Goal: Information Seeking & Learning: Learn about a topic

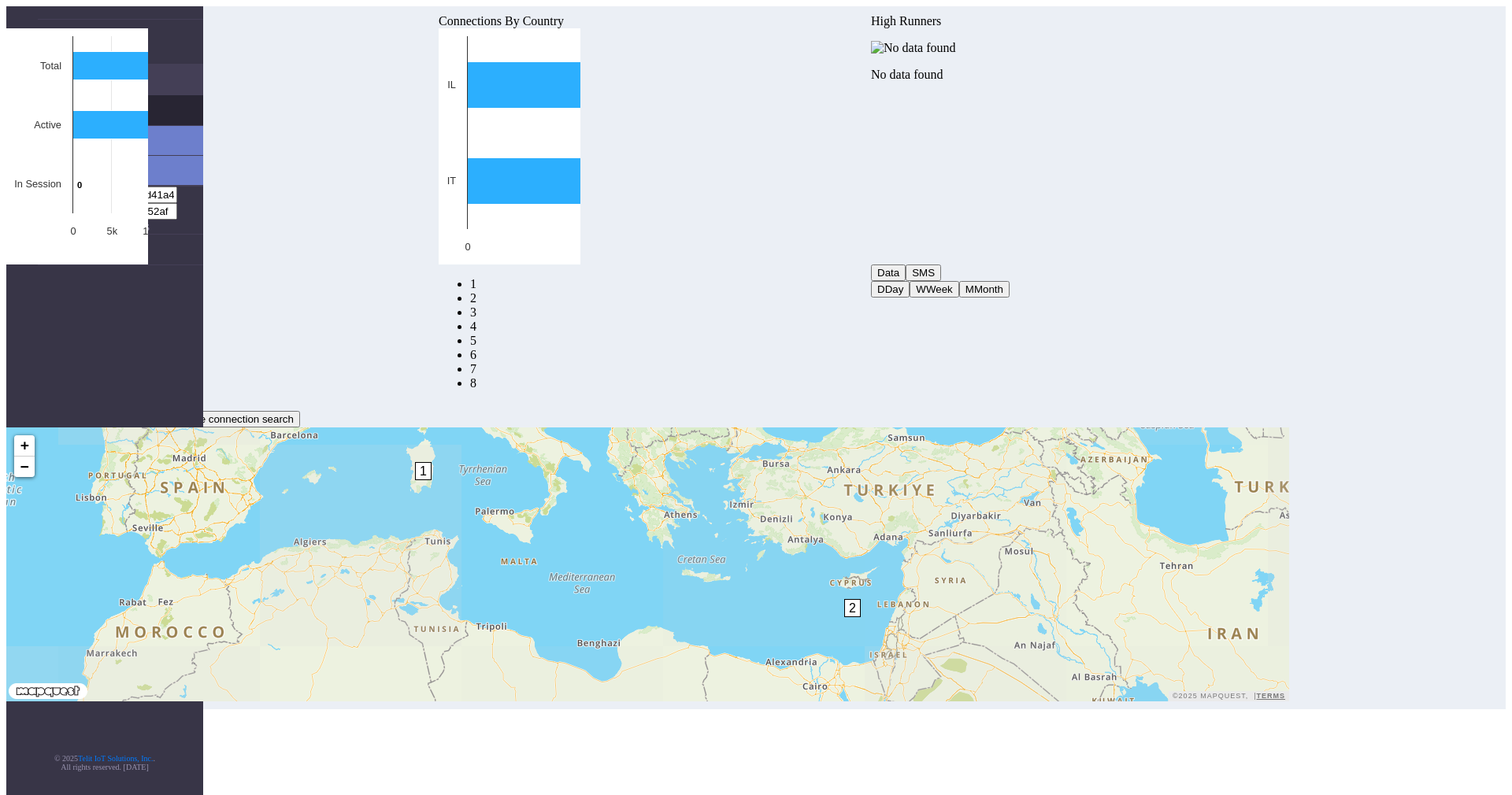
click at [119, 96] on link "Connections" at bounding box center [121, 110] width 165 height 30
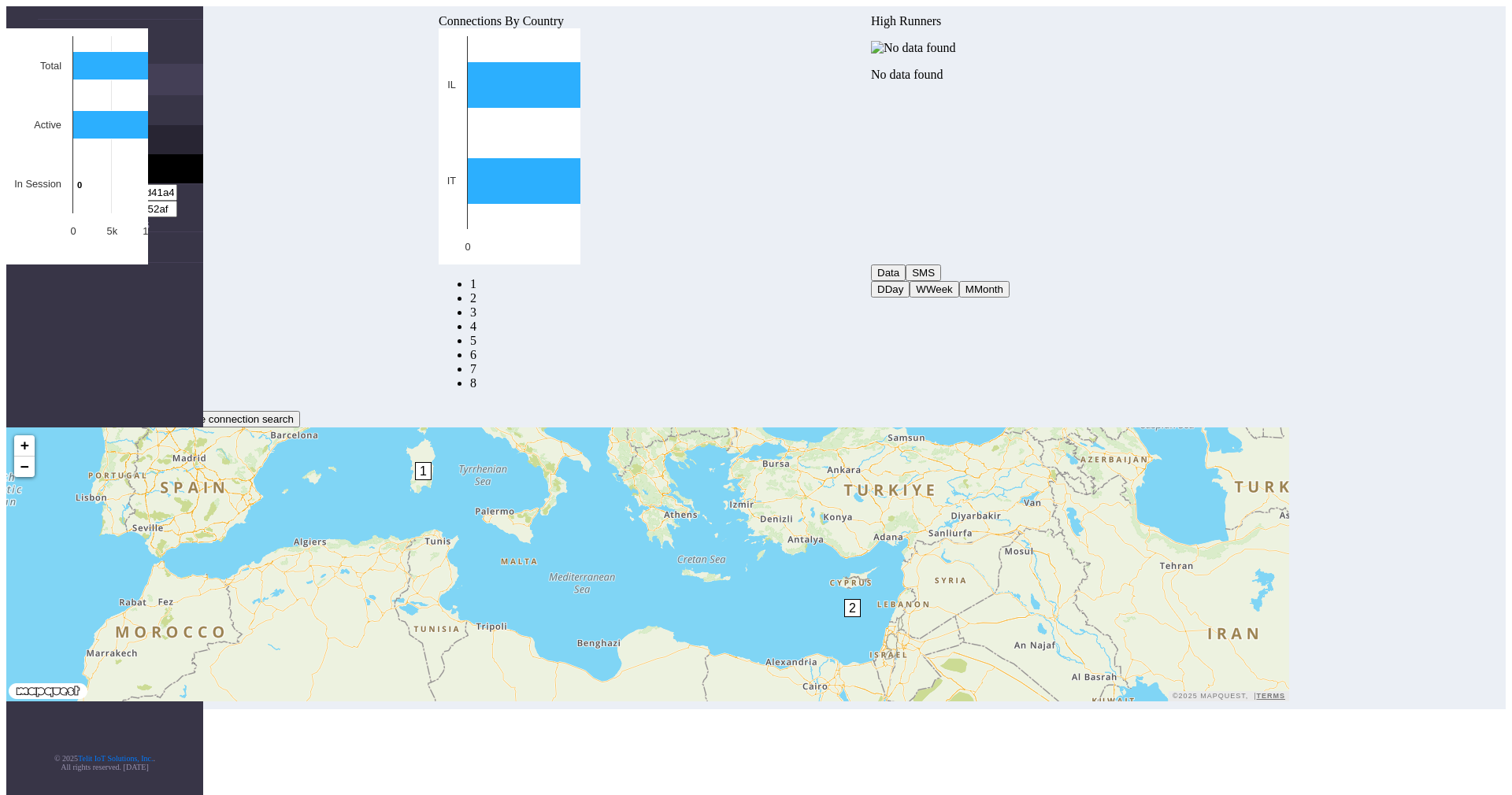
click at [96, 125] on link "List" at bounding box center [135, 139] width 134 height 29
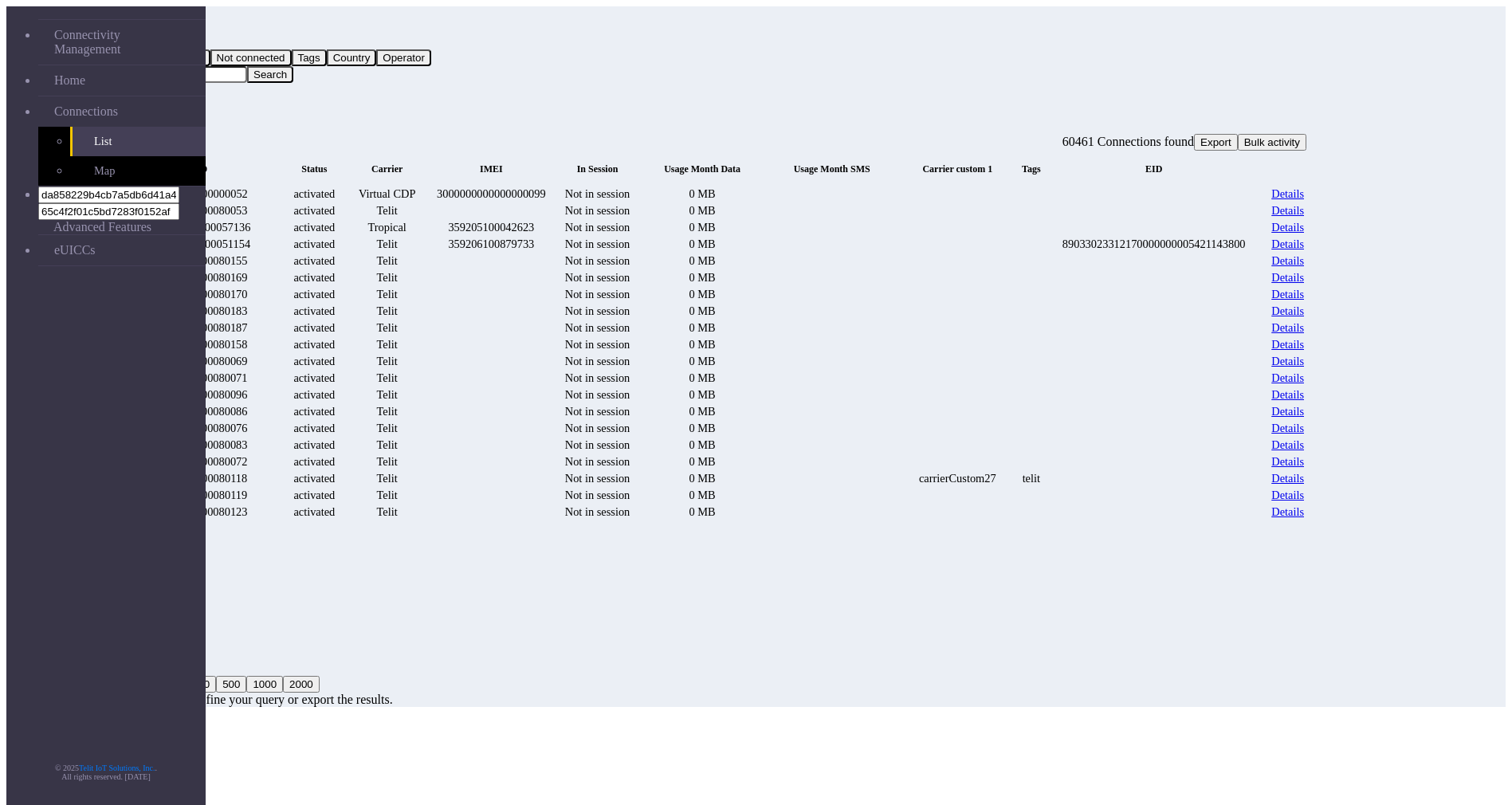
click at [138, 106] on icon "fitlers menu" at bounding box center [138, 106] width 0 height 0
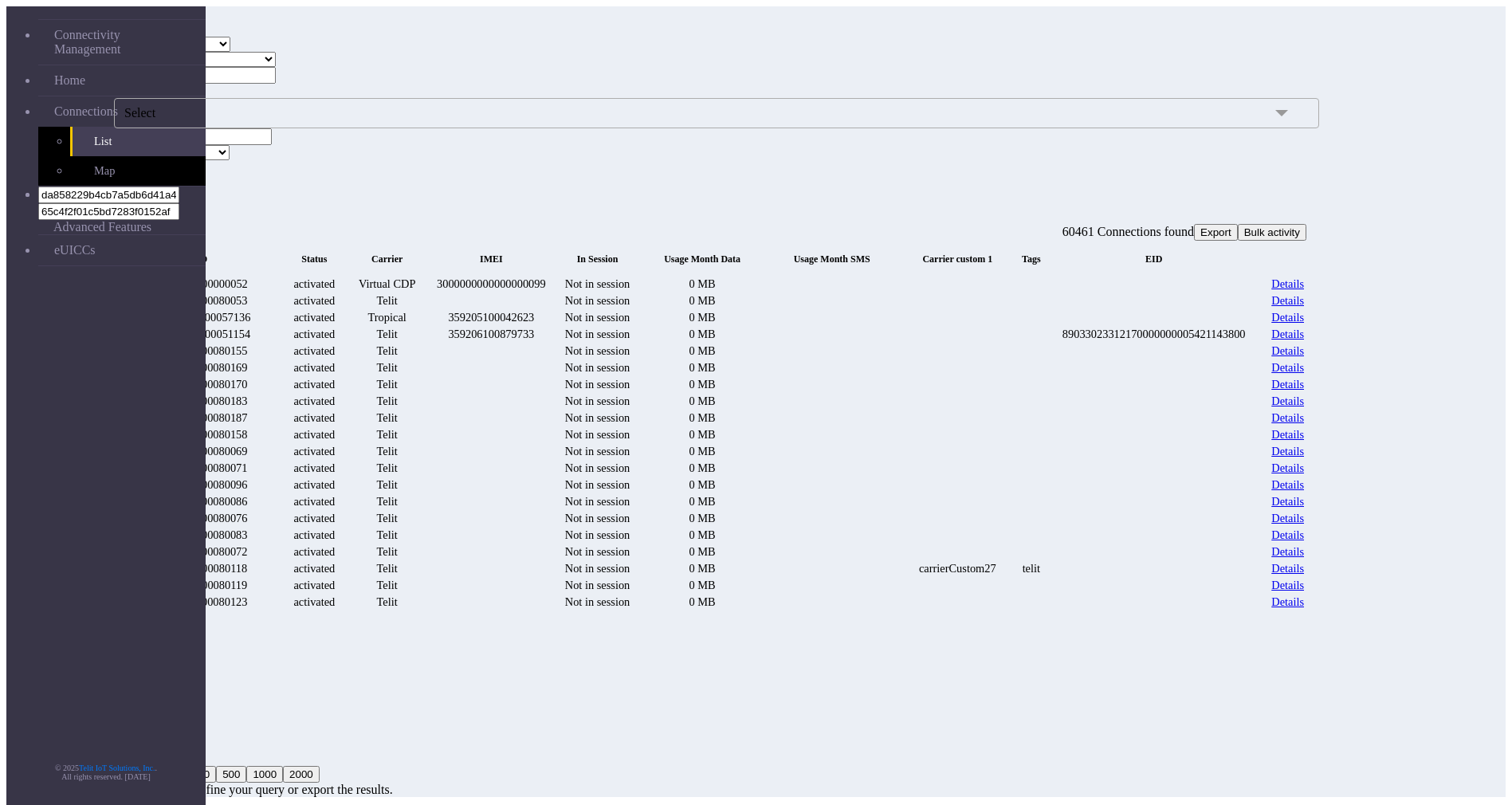
click at [231, 52] on select "TELIT VIRTUAL CDP VIRTUAL TROPICAL" at bounding box center [186, 44] width 88 height 15
select select "telit"
click at [220, 52] on select "TELIT VIRTUAL CDP VIRTUAL TROPICAL" at bounding box center [186, 44] width 88 height 15
click at [160, 172] on button "Search" at bounding box center [137, 168] width 46 height 16
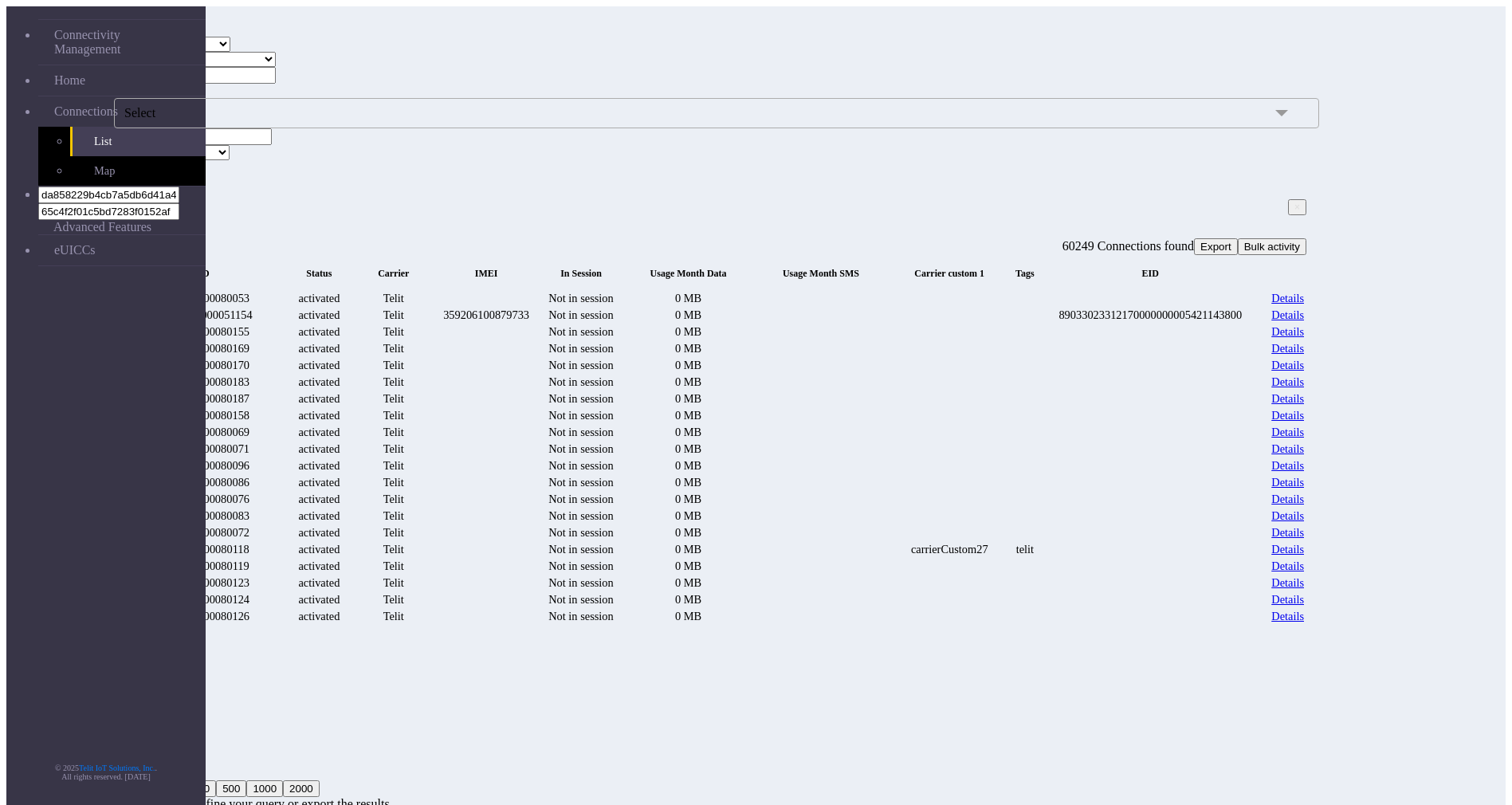
click at [162, 211] on span "× carrier:telit" at bounding box center [134, 206] width 57 height 14
select select
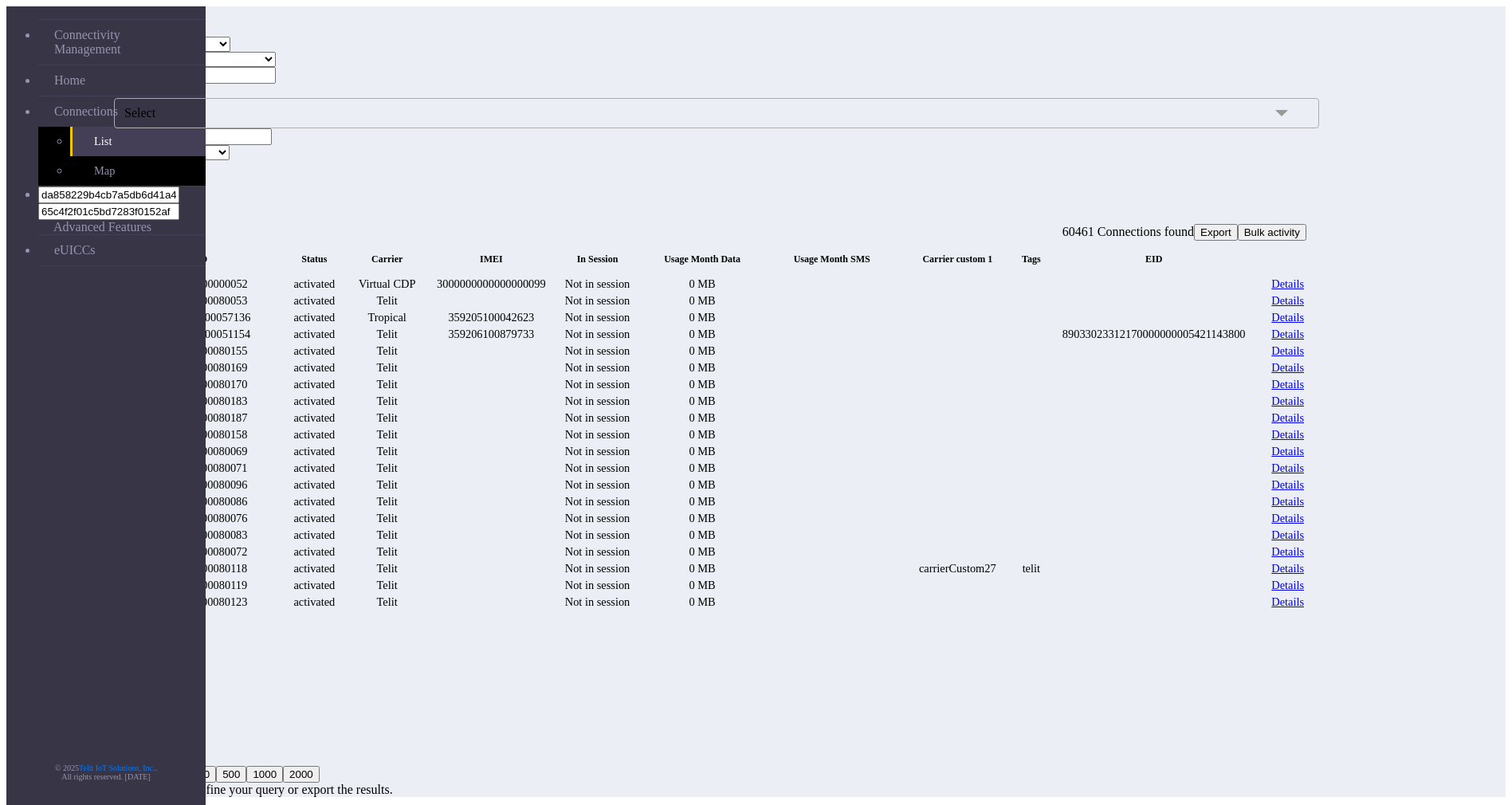
click at [403, 128] on span "Select" at bounding box center [716, 112] width 1205 height 30
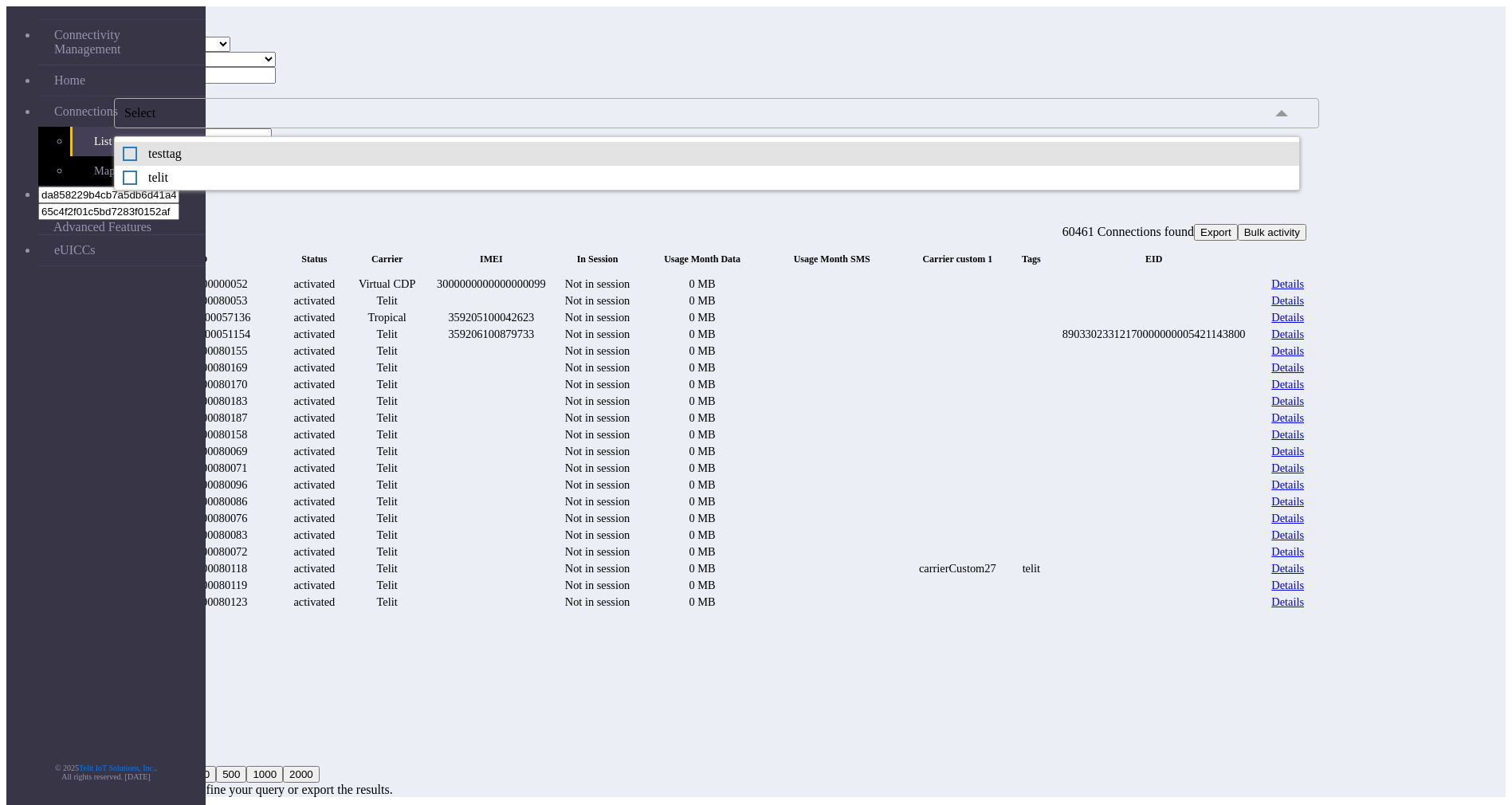
click at [323, 161] on div "testtag" at bounding box center [707, 153] width 1168 height 14
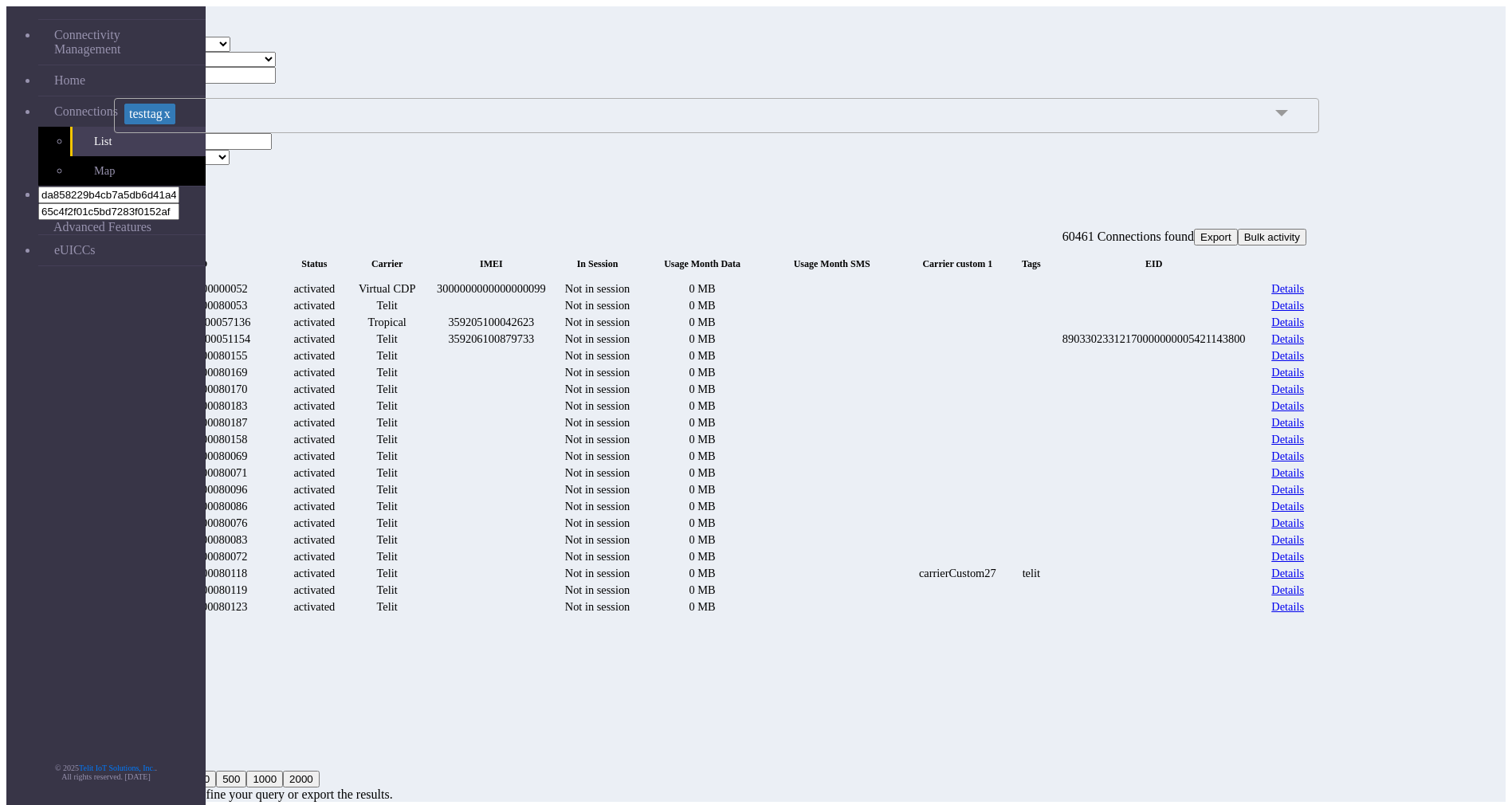
click at [160, 172] on button "Search" at bounding box center [137, 173] width 46 height 16
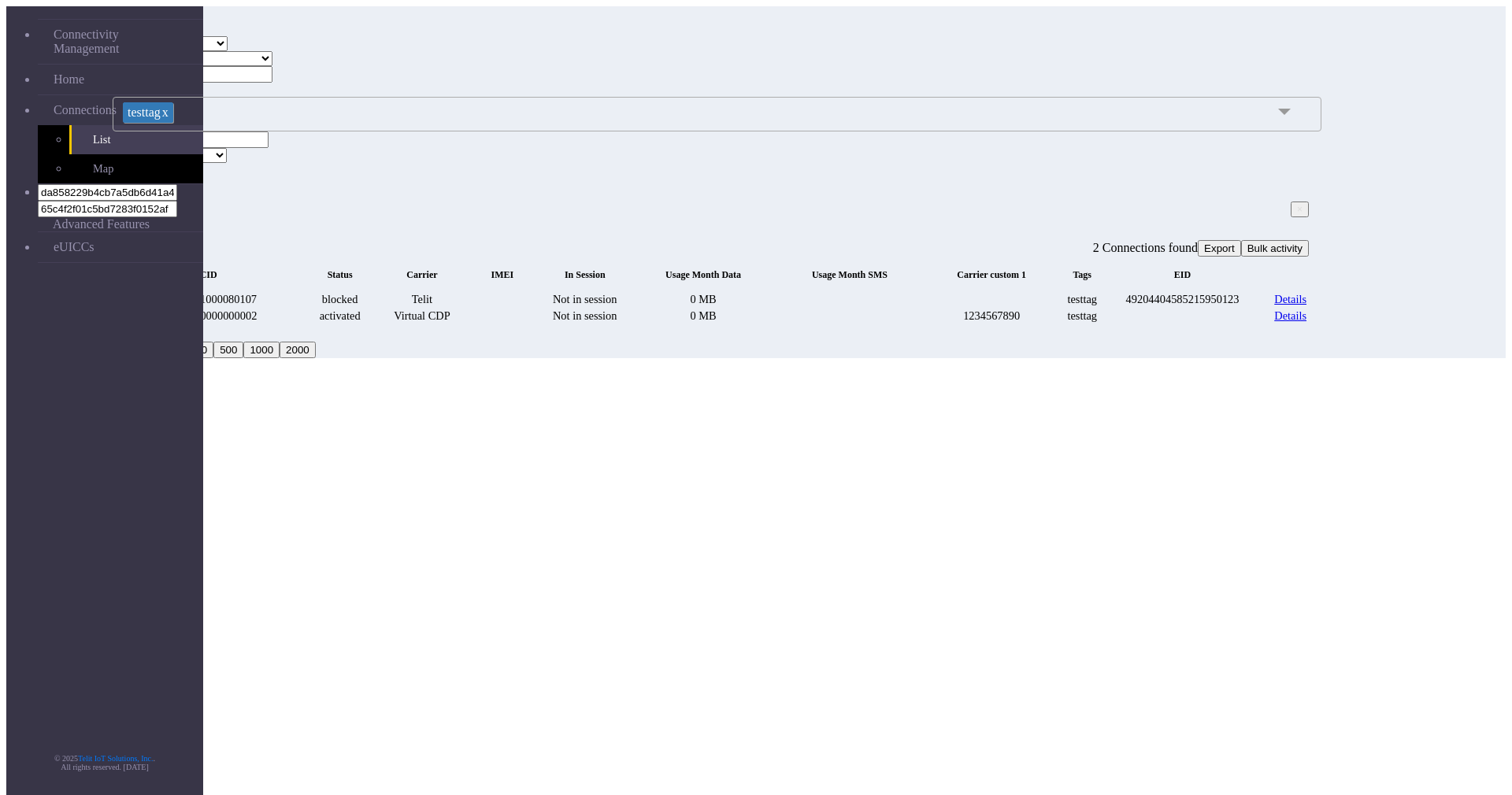
click at [169, 119] on link "x" at bounding box center [165, 112] width 8 height 14
click at [158, 158] on button "Search" at bounding box center [135, 166] width 45 height 16
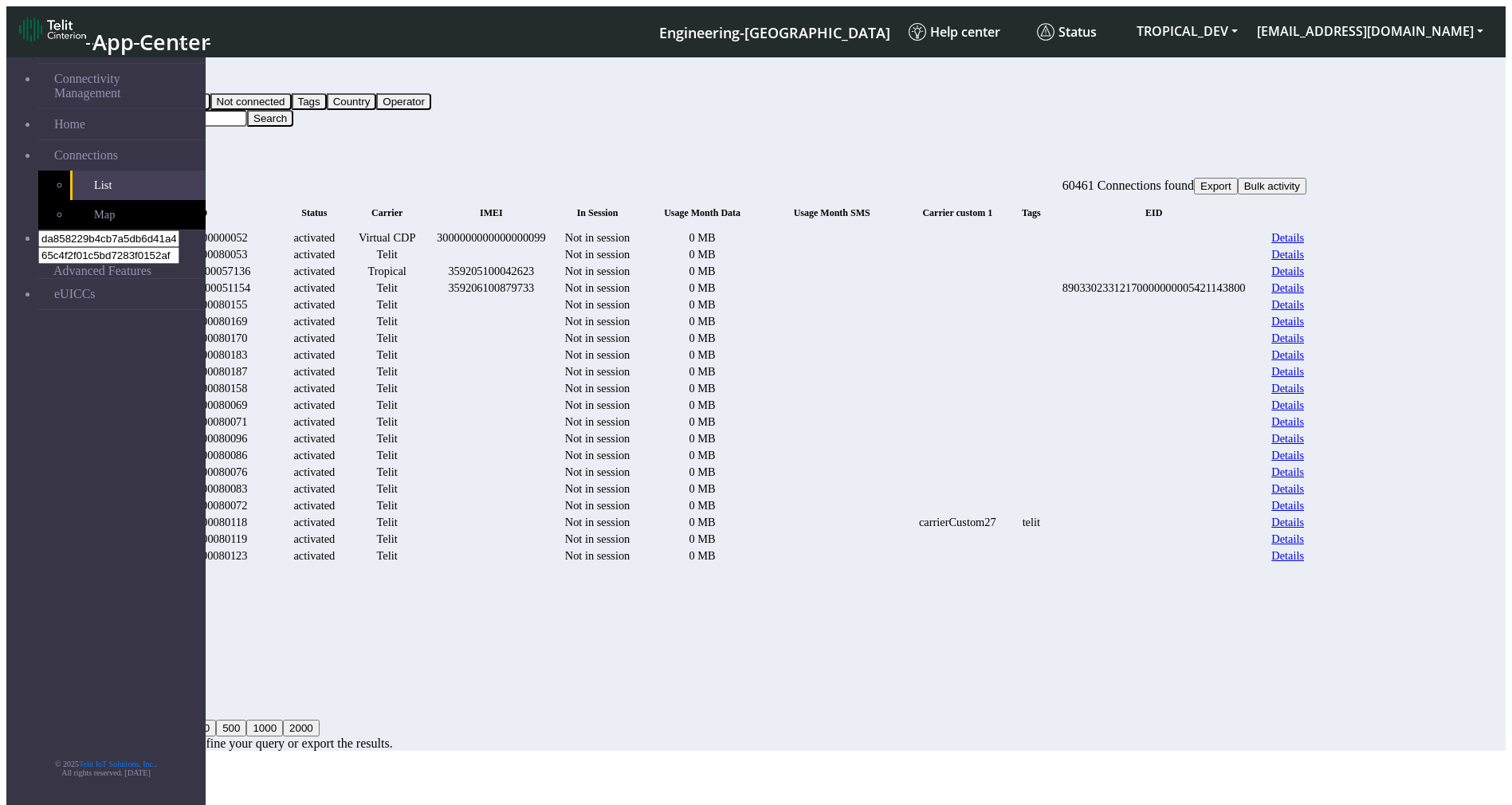
click at [144, 148] on button "fitlers menu" at bounding box center [138, 150] width 13 height 5
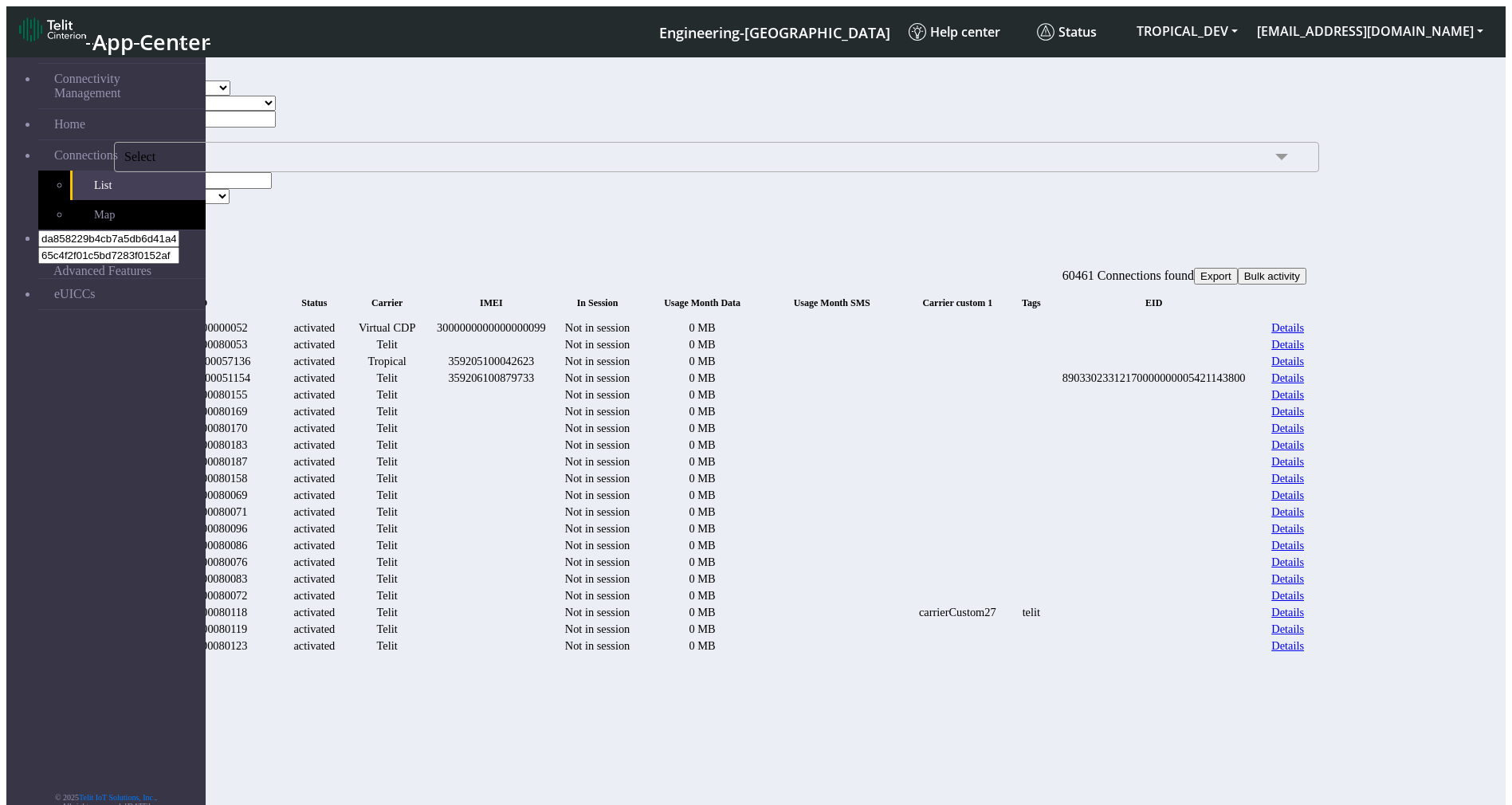
click at [231, 96] on select "TELIT VIRTUAL CDP VIRTUAL TROPICAL" at bounding box center [186, 88] width 88 height 15
select select "virtual cdp"
click at [220, 96] on select "TELIT VIRTUAL CDP VIRTUAL TROPICAL" at bounding box center [186, 88] width 88 height 15
click at [160, 204] on button "Search" at bounding box center [137, 213] width 46 height 16
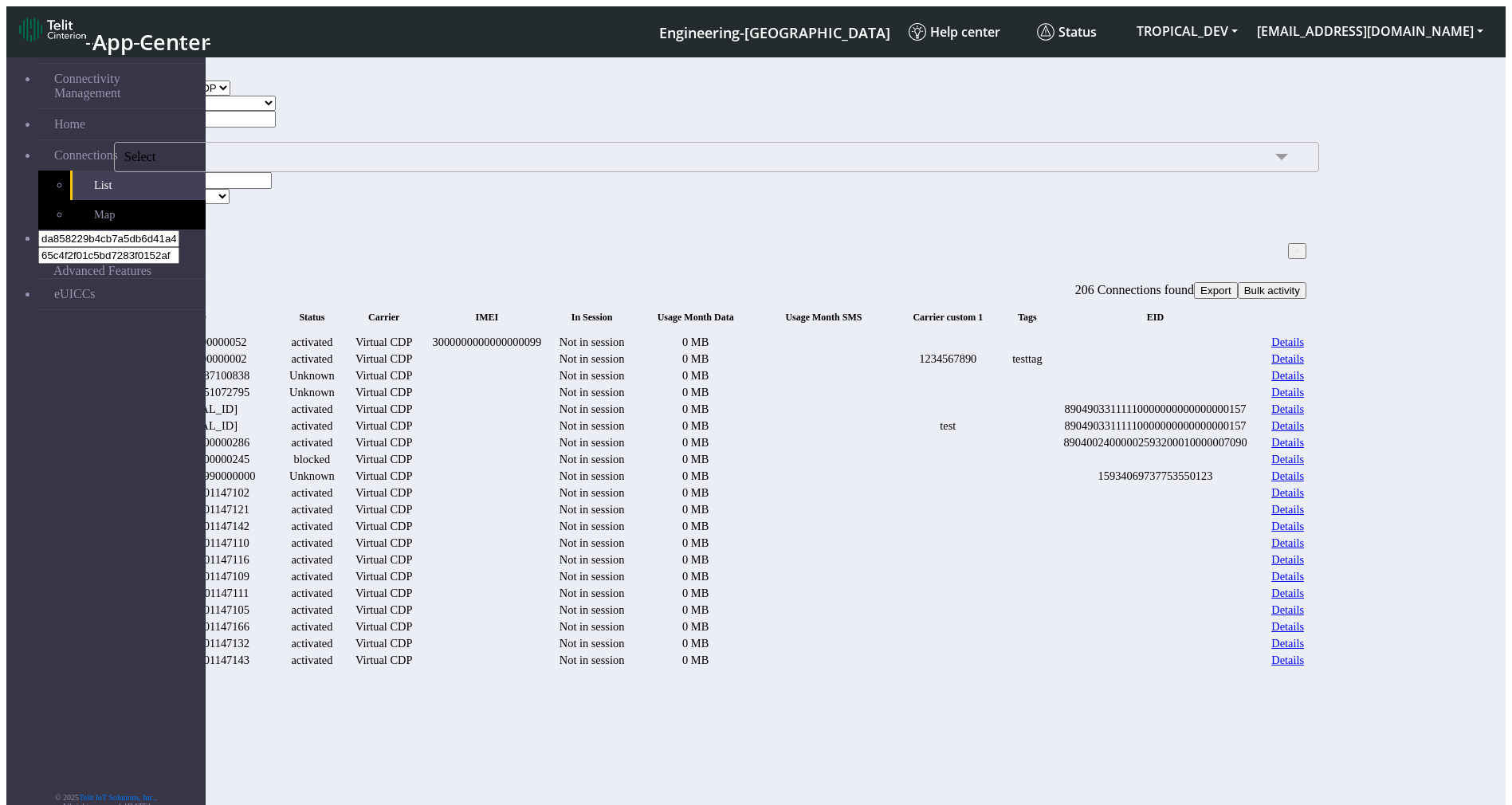
click at [1294, 248] on span "×" at bounding box center [1296, 251] width 6 height 11
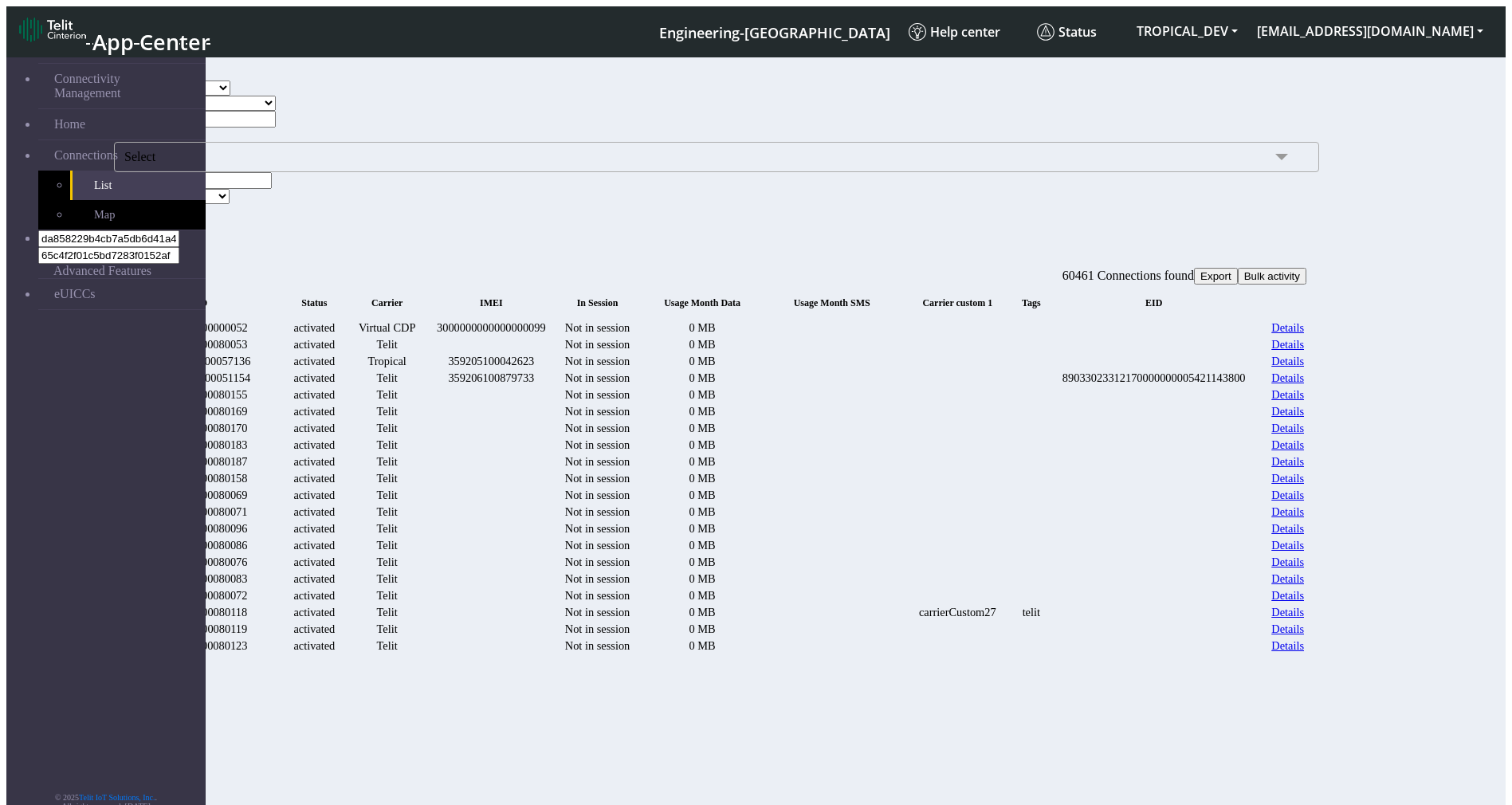
click at [231, 96] on select "TELIT VIRTUAL CDP VIRTUAL TROPICAL" at bounding box center [186, 88] width 88 height 15
select select "virtual cdp"
click at [220, 96] on select "TELIT VIRTUAL CDP VIRTUAL TROPICAL" at bounding box center [186, 88] width 88 height 15
click at [498, 172] on span "Select" at bounding box center [716, 157] width 1205 height 30
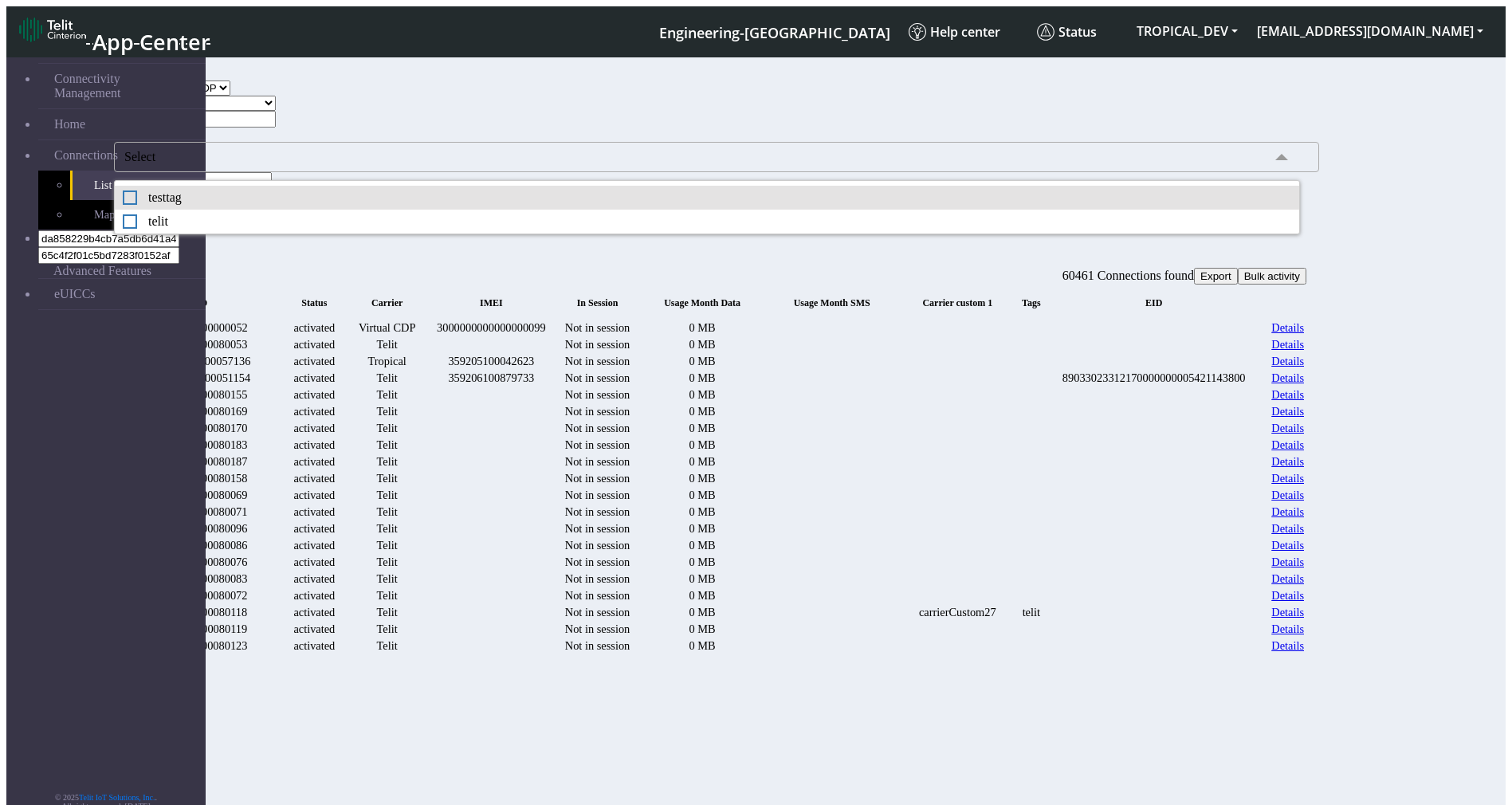
click at [354, 205] on div "testtag" at bounding box center [707, 197] width 1168 height 14
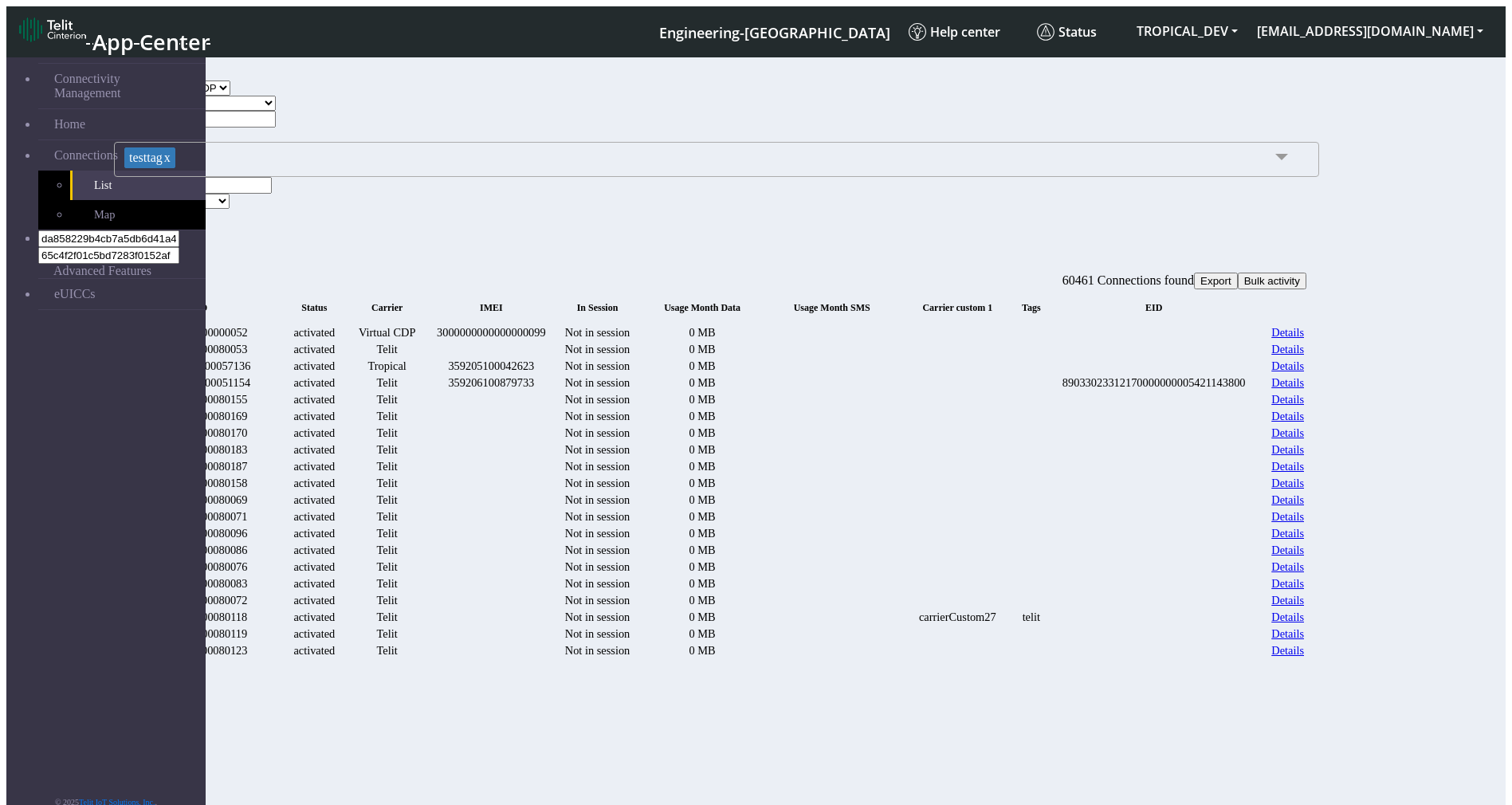
drag, startPoint x: 1310, startPoint y: 210, endPoint x: 1341, endPoint y: 210, distance: 31.0
click at [1298, 210] on div "Search" at bounding box center [706, 217] width 1184 height 16
click at [160, 210] on button "Search" at bounding box center [137, 217] width 46 height 16
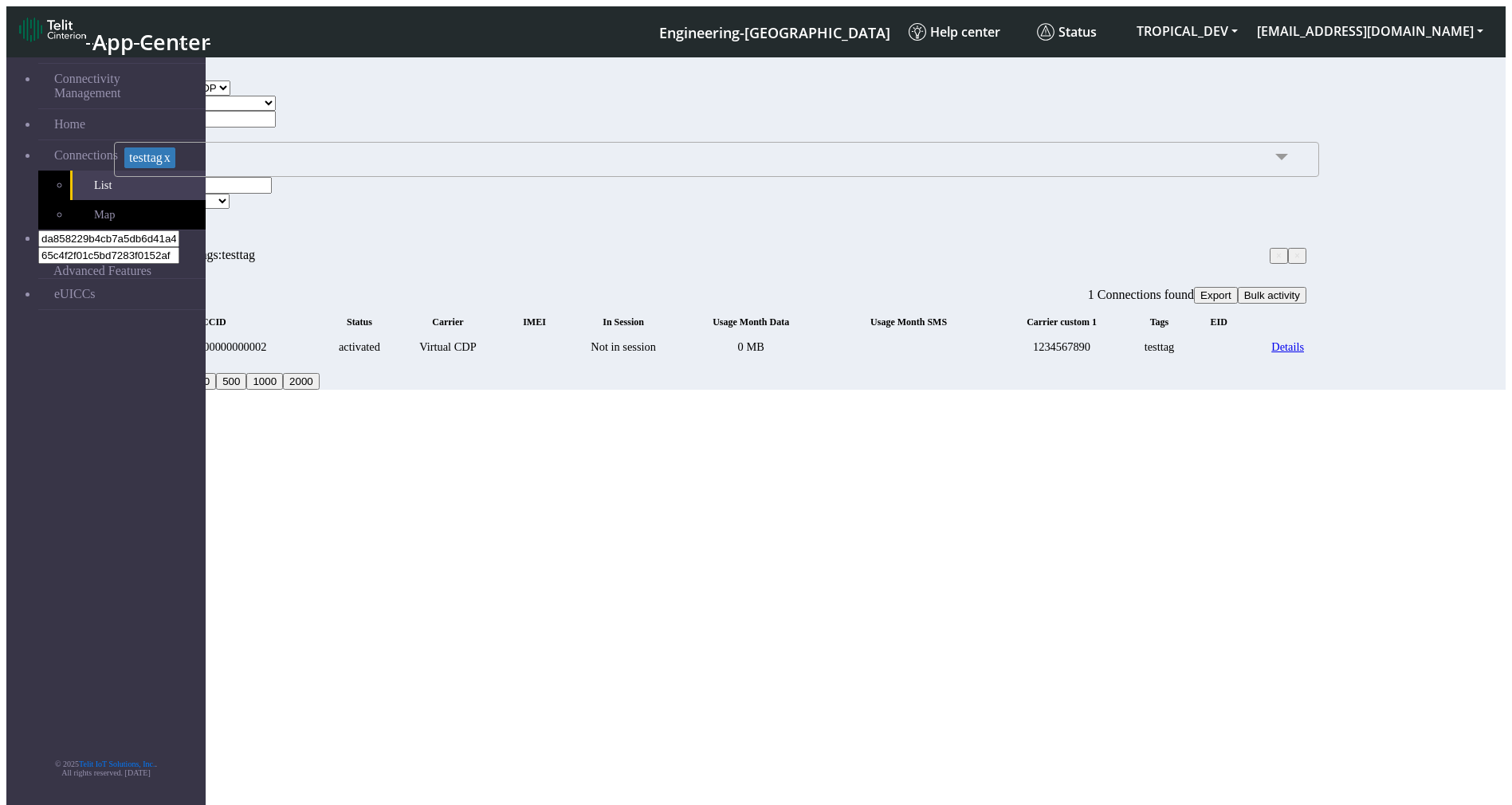
click at [1294, 262] on span "×" at bounding box center [1296, 256] width 6 height 11
select select
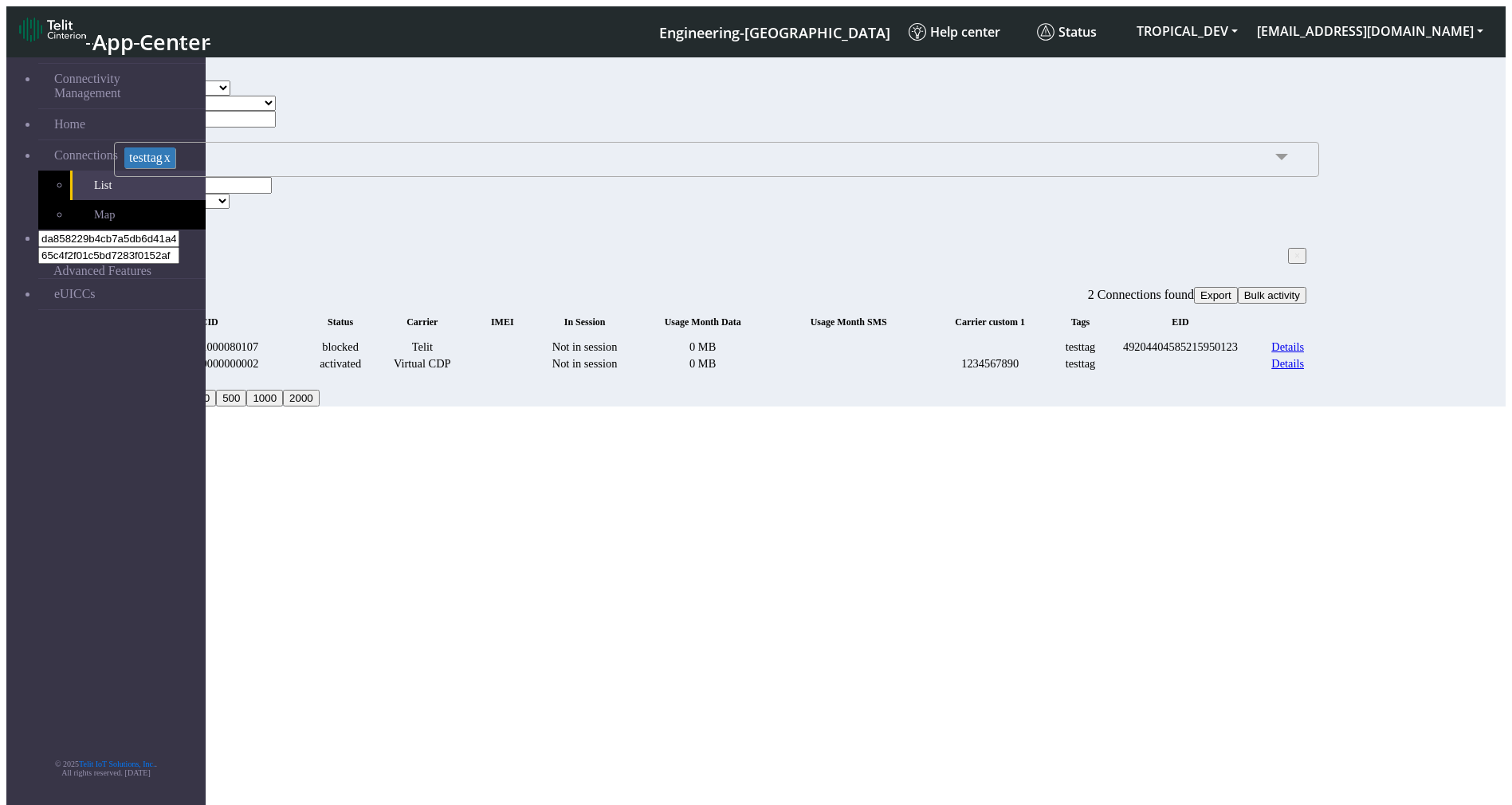
click at [171, 164] on link "x" at bounding box center [167, 158] width 8 height 14
click at [160, 209] on button "Search" at bounding box center [137, 213] width 46 height 16
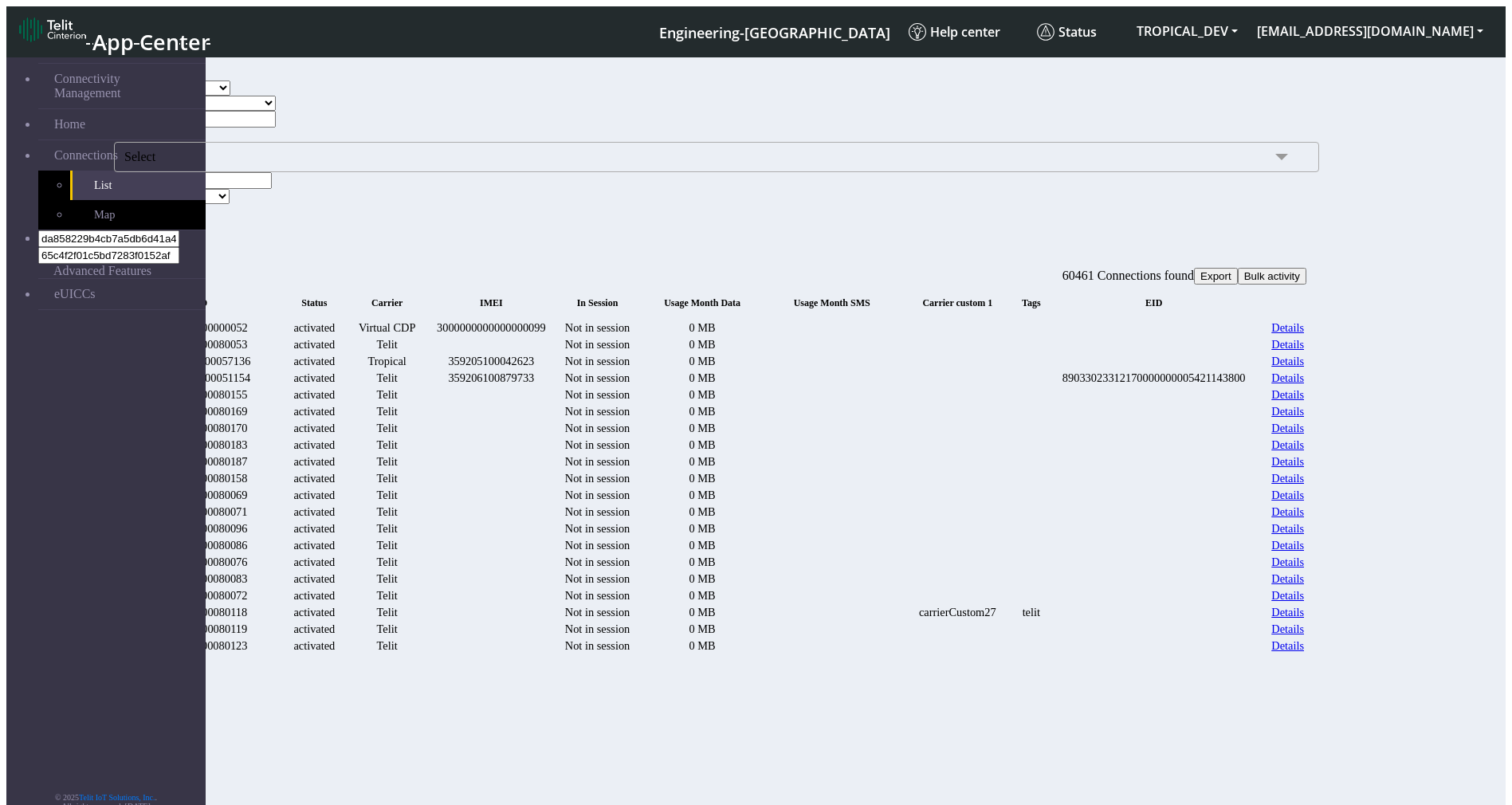
click at [299, 172] on span "Select" at bounding box center [716, 157] width 1205 height 30
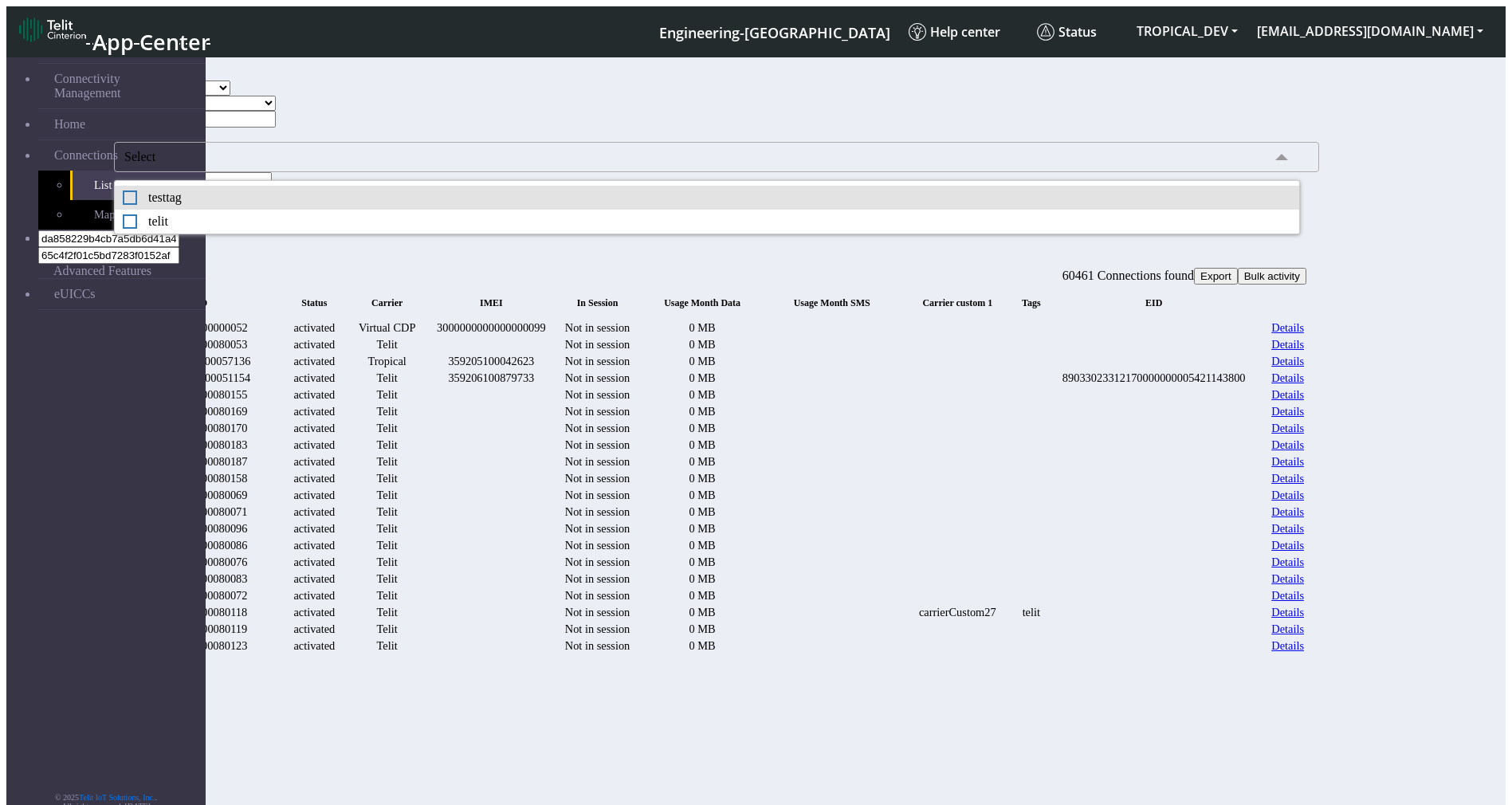
click at [287, 205] on div "testtag" at bounding box center [707, 197] width 1168 height 14
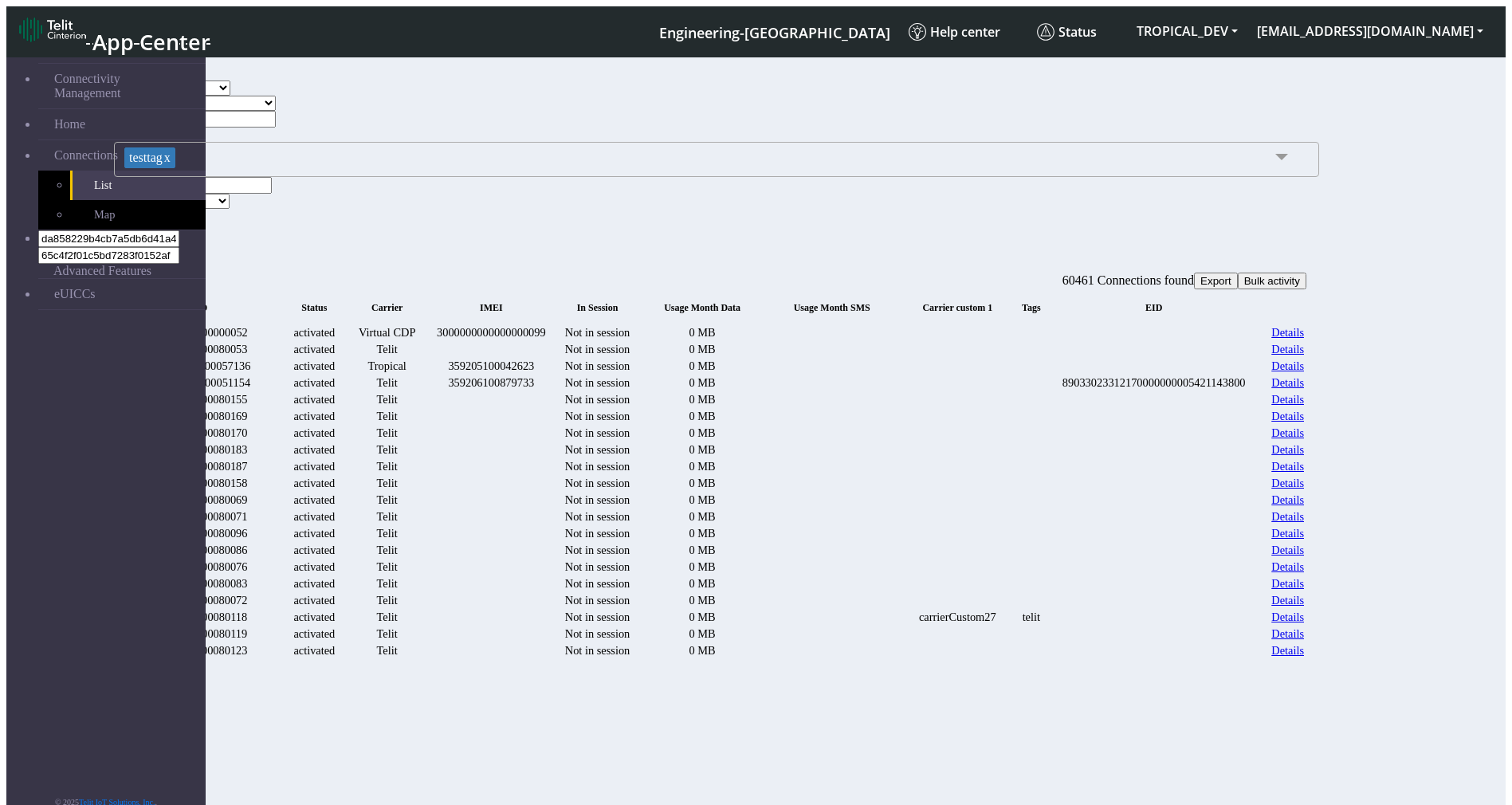
click at [231, 96] on select "TELIT VIRTUAL CDP VIRTUAL TROPICAL" at bounding box center [186, 88] width 88 height 15
select select "virtual cdp"
click at [220, 96] on select "TELIT VIRTUAL CDP VIRTUAL TROPICAL" at bounding box center [186, 88] width 88 height 15
click at [160, 216] on button "Search" at bounding box center [137, 217] width 46 height 16
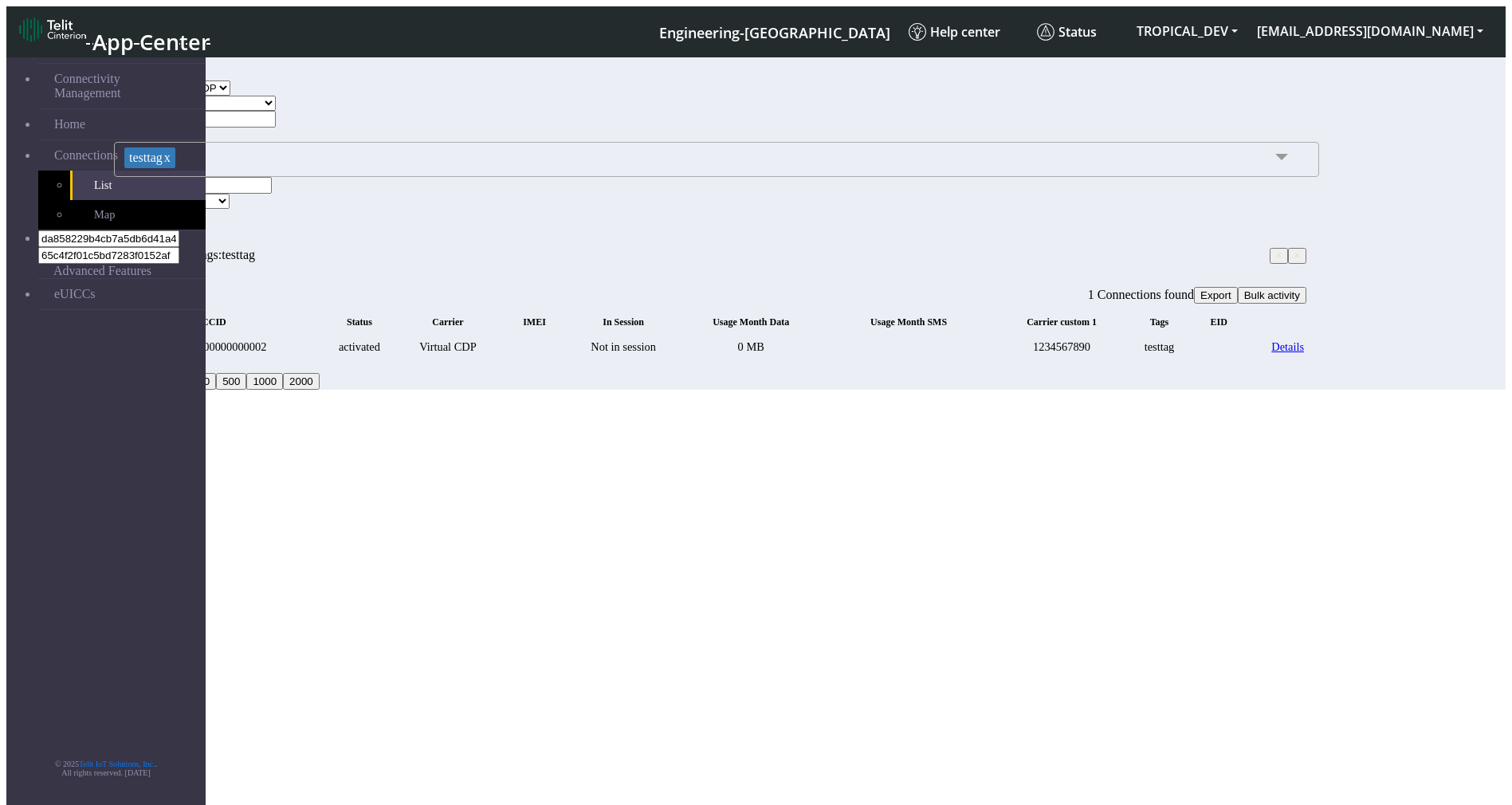
click at [1276, 259] on span "×" at bounding box center [1278, 256] width 6 height 11
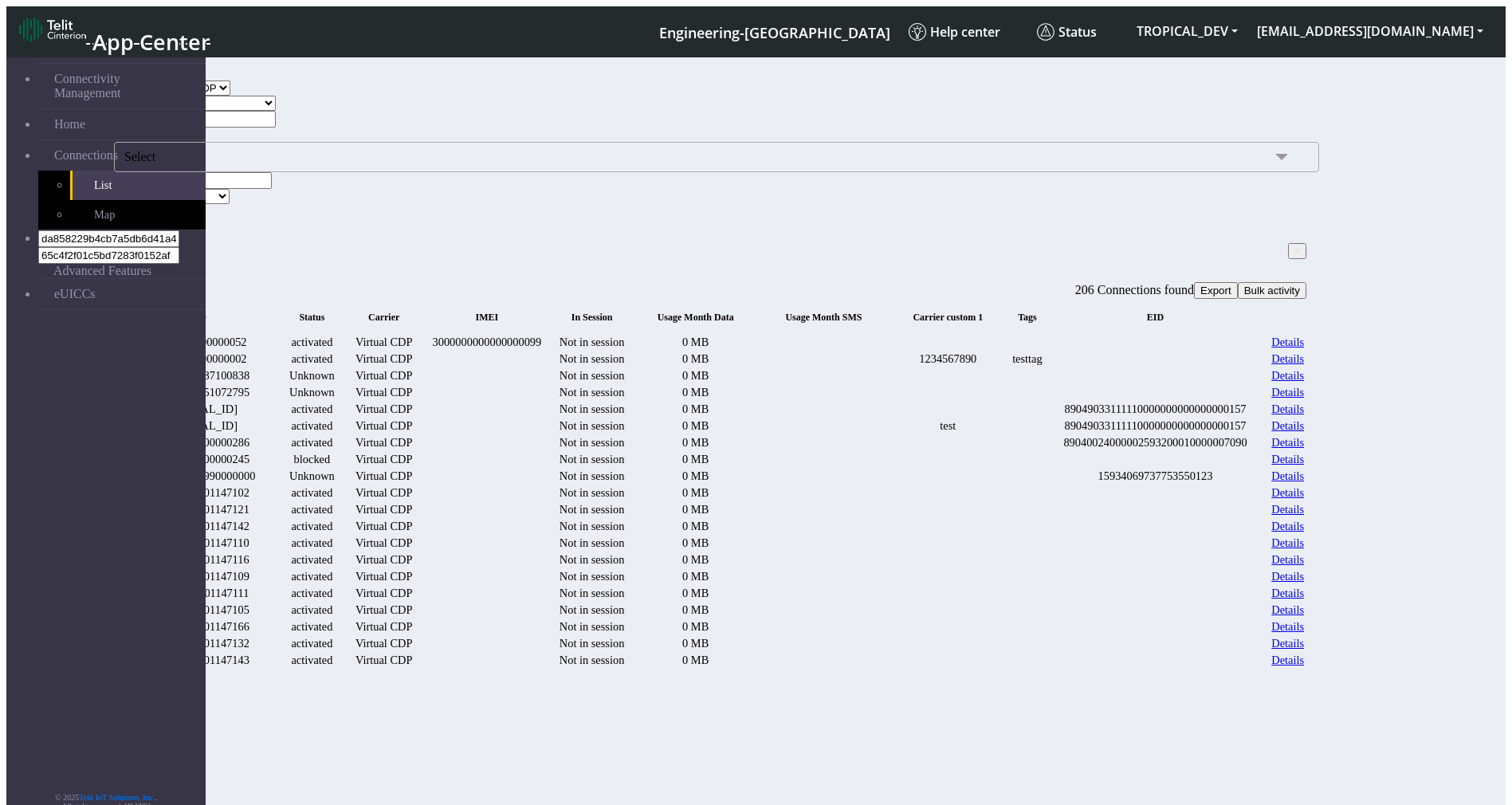
click at [231, 96] on select "TELIT VIRTUAL CDP VIRTUAL TROPICAL" at bounding box center [186, 88] width 88 height 15
click at [601, 245] on div "Advanced Search Carrier TELIT VIRTUAL CDP VIRTUAL TROPICAL Country ISRAEL ITALY…" at bounding box center [706, 158] width 1200 height 199
click at [479, 172] on span "Select" at bounding box center [716, 157] width 1205 height 30
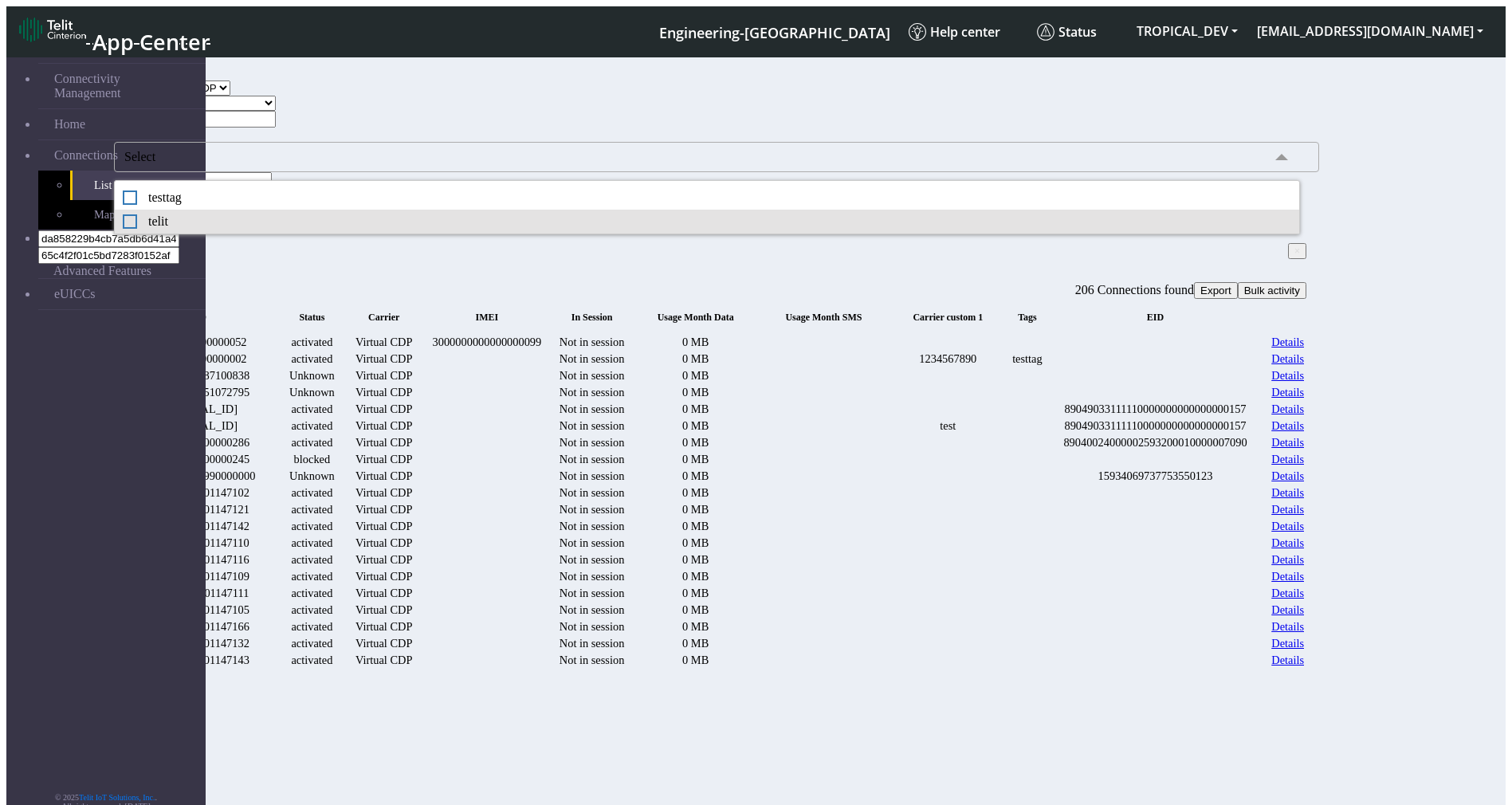
click at [327, 229] on div "telit" at bounding box center [707, 221] width 1168 height 14
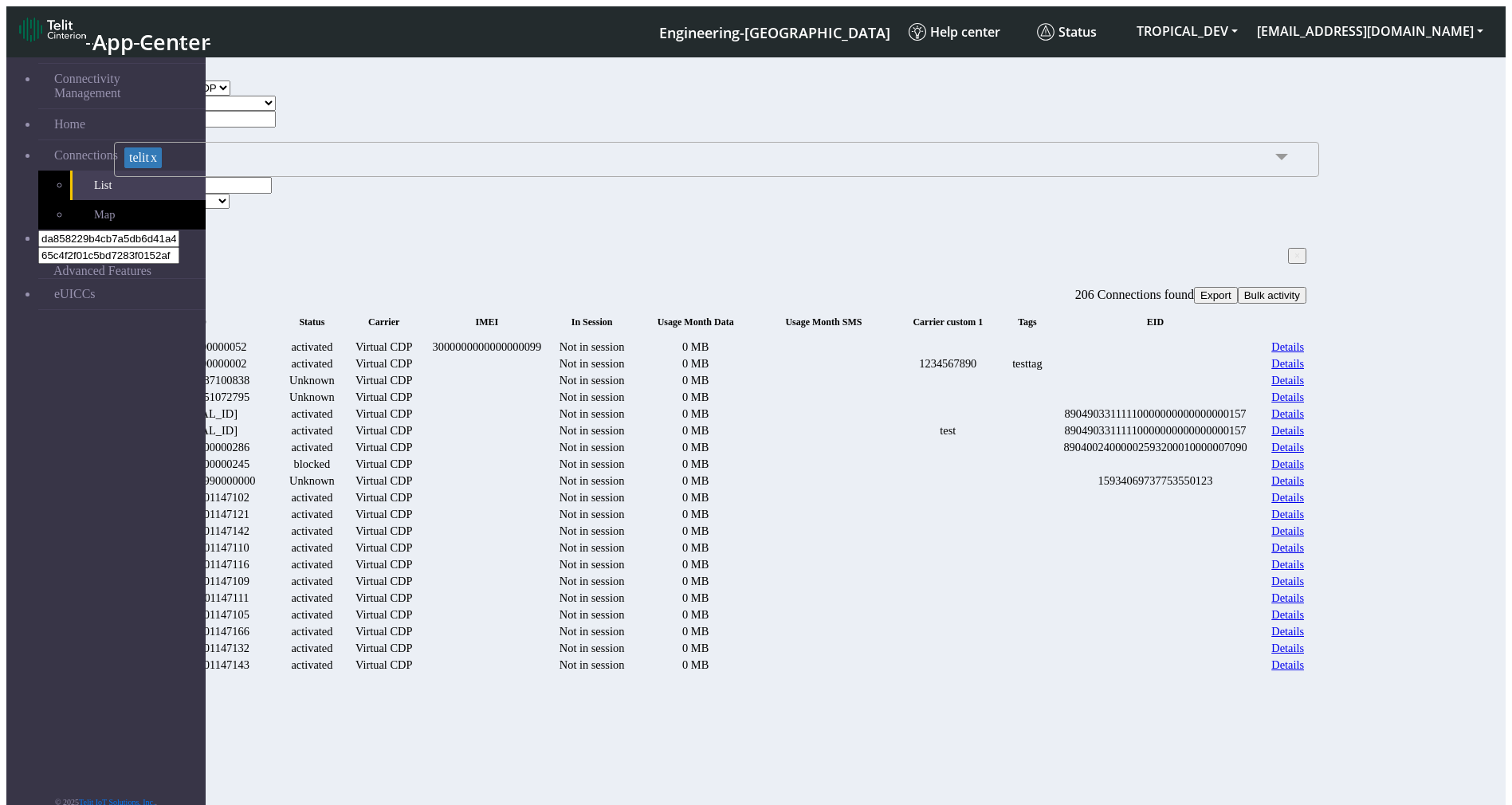
click at [160, 223] on button "Search" at bounding box center [137, 217] width 46 height 16
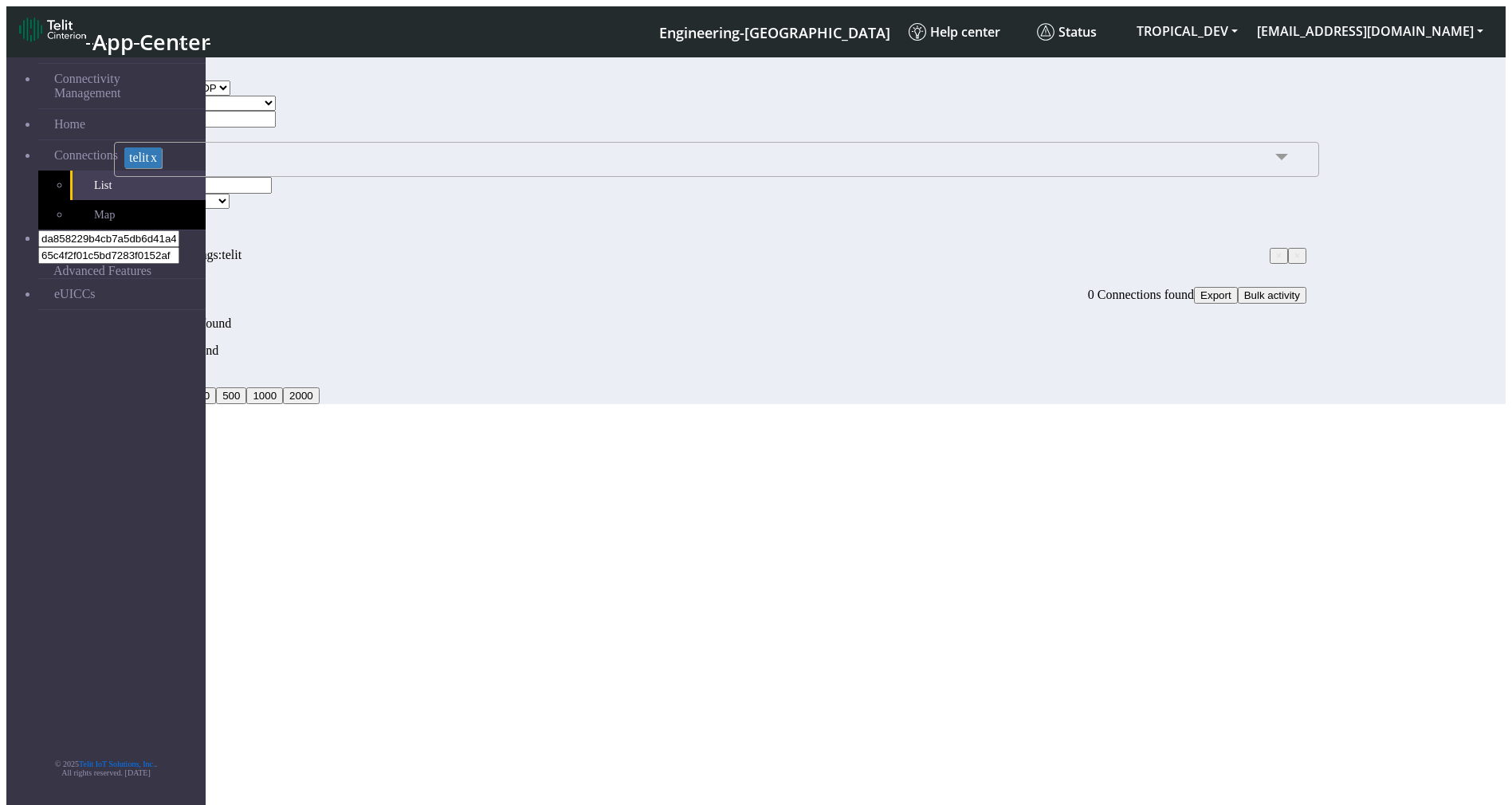
click at [157, 164] on link "x" at bounding box center [153, 158] width 8 height 14
click at [160, 208] on button "Search" at bounding box center [137, 213] width 46 height 16
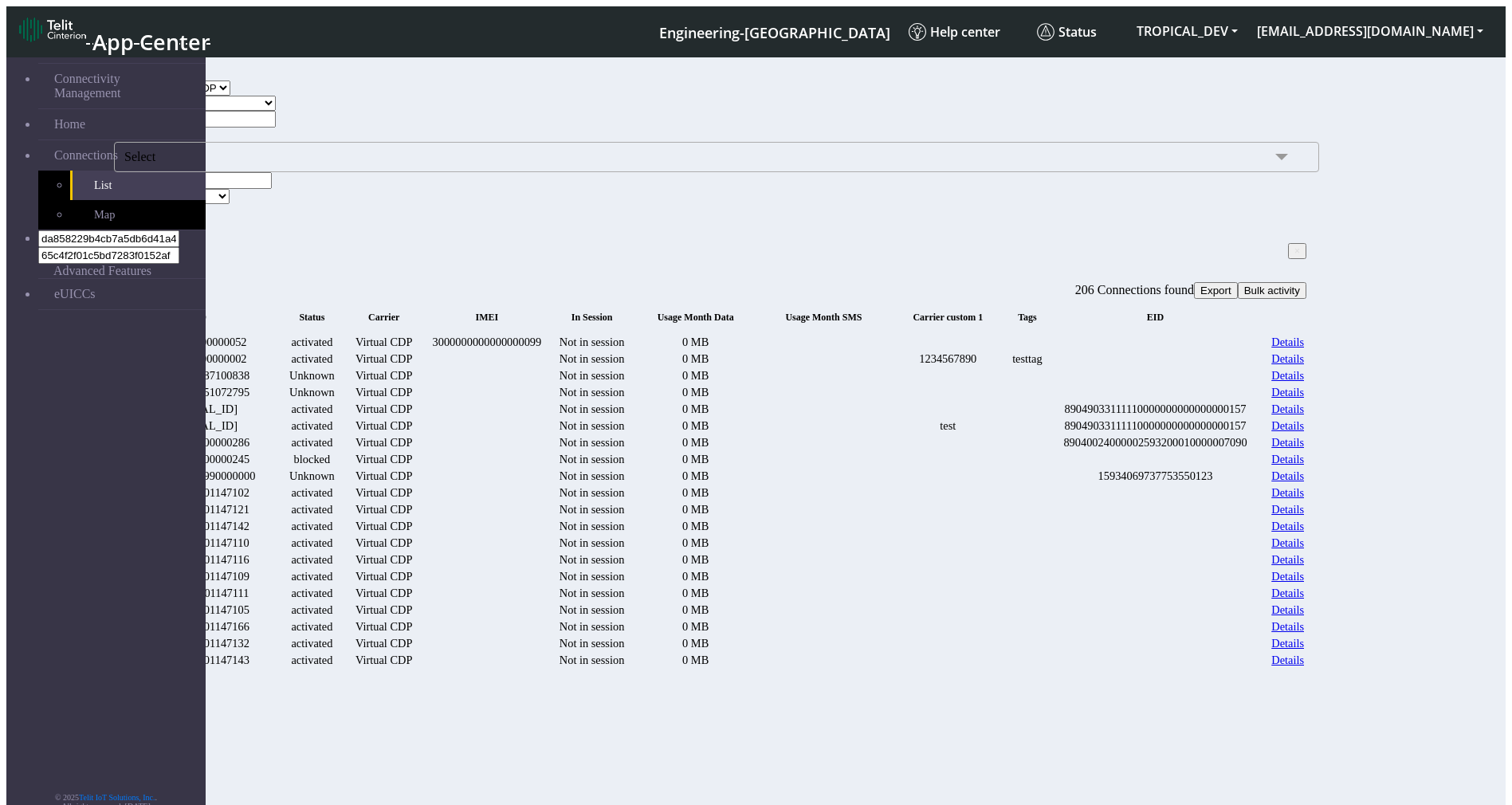
click at [1294, 257] on span "×" at bounding box center [1296, 251] width 6 height 11
select select
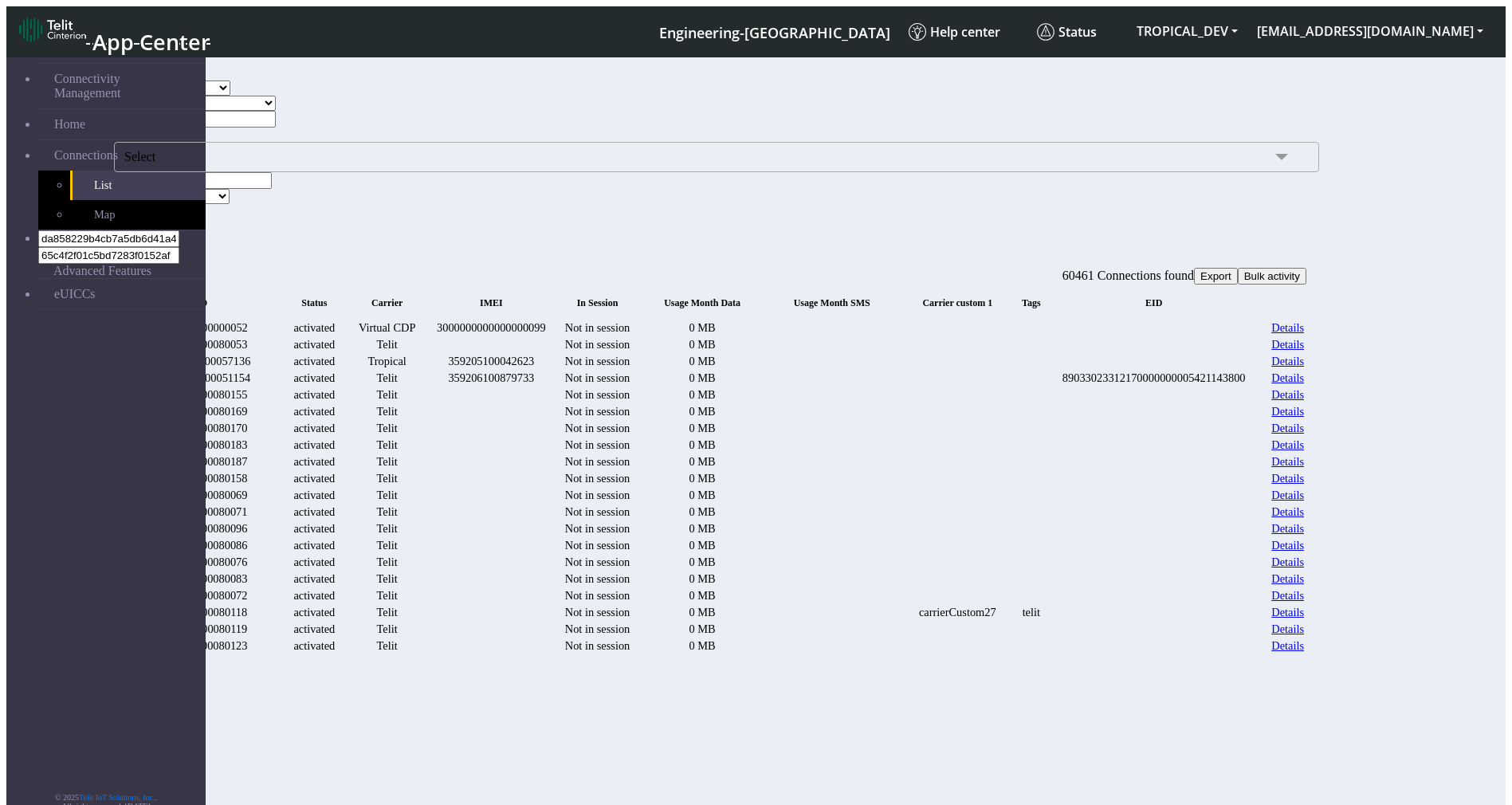
click at [160, 208] on button "Search" at bounding box center [137, 213] width 46 height 16
click at [397, 172] on span "Select" at bounding box center [716, 157] width 1205 height 30
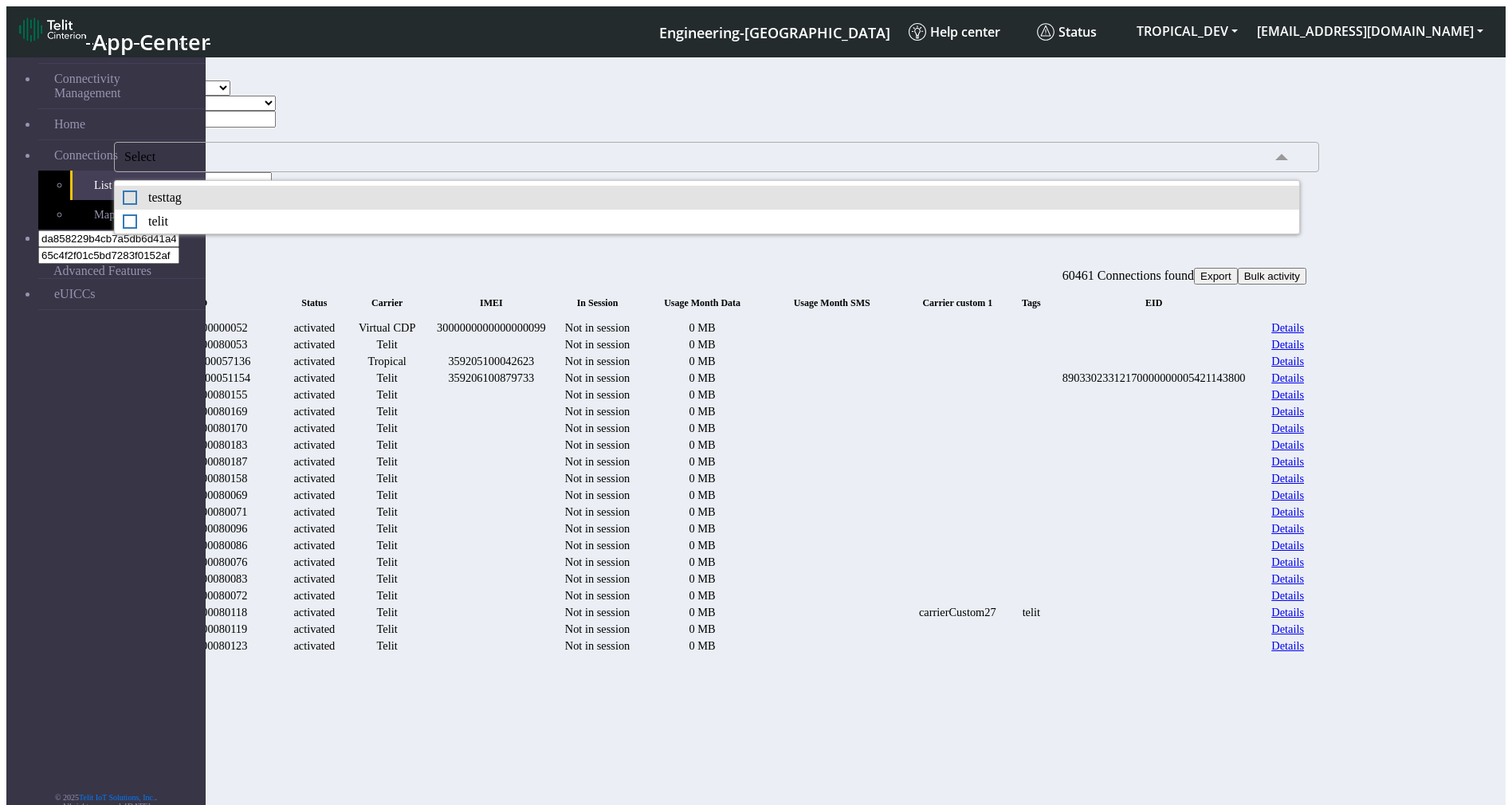
click at [314, 209] on li "testtag" at bounding box center [706, 197] width 1184 height 24
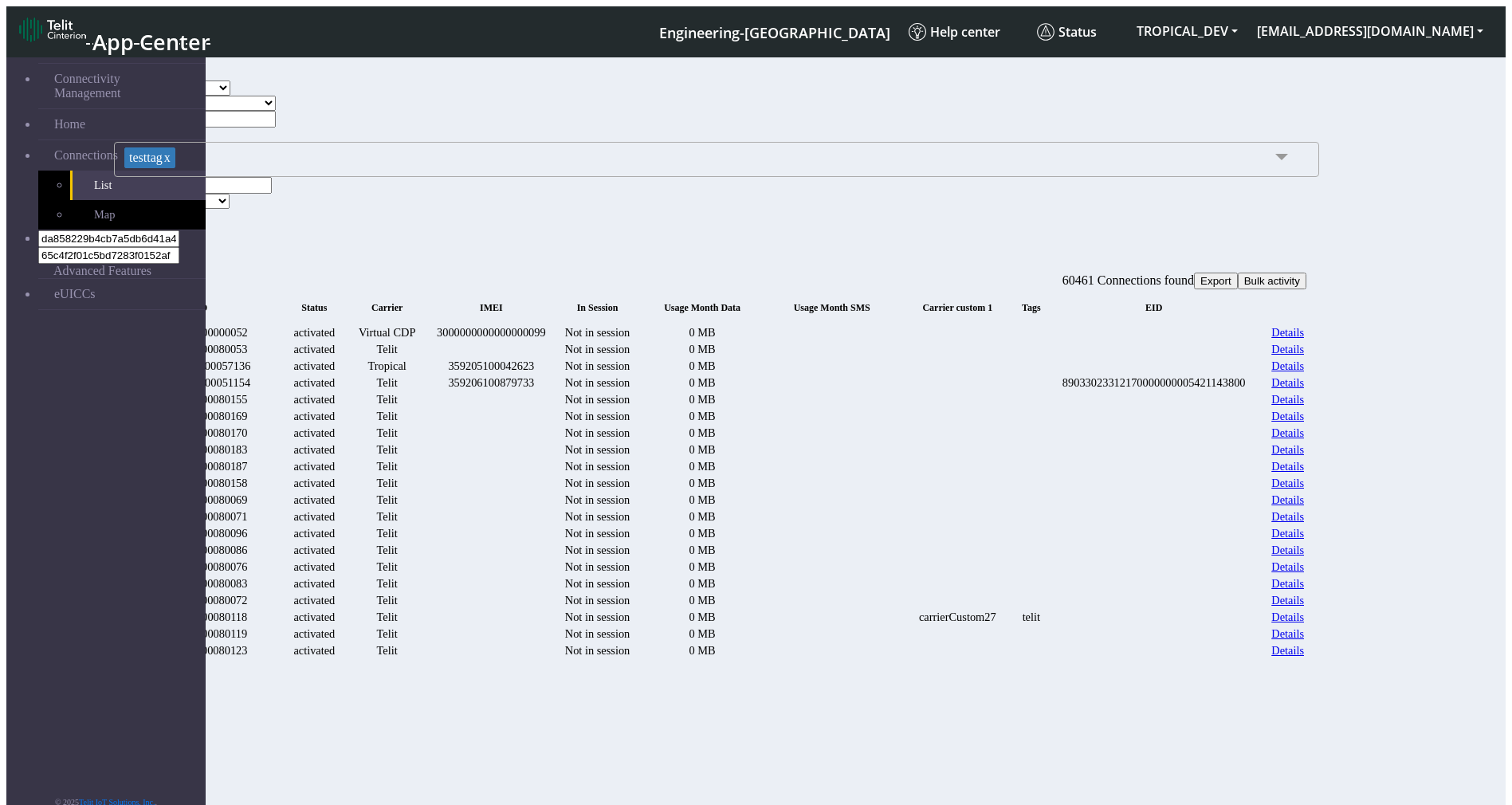
click at [160, 213] on button "Search" at bounding box center [137, 217] width 46 height 16
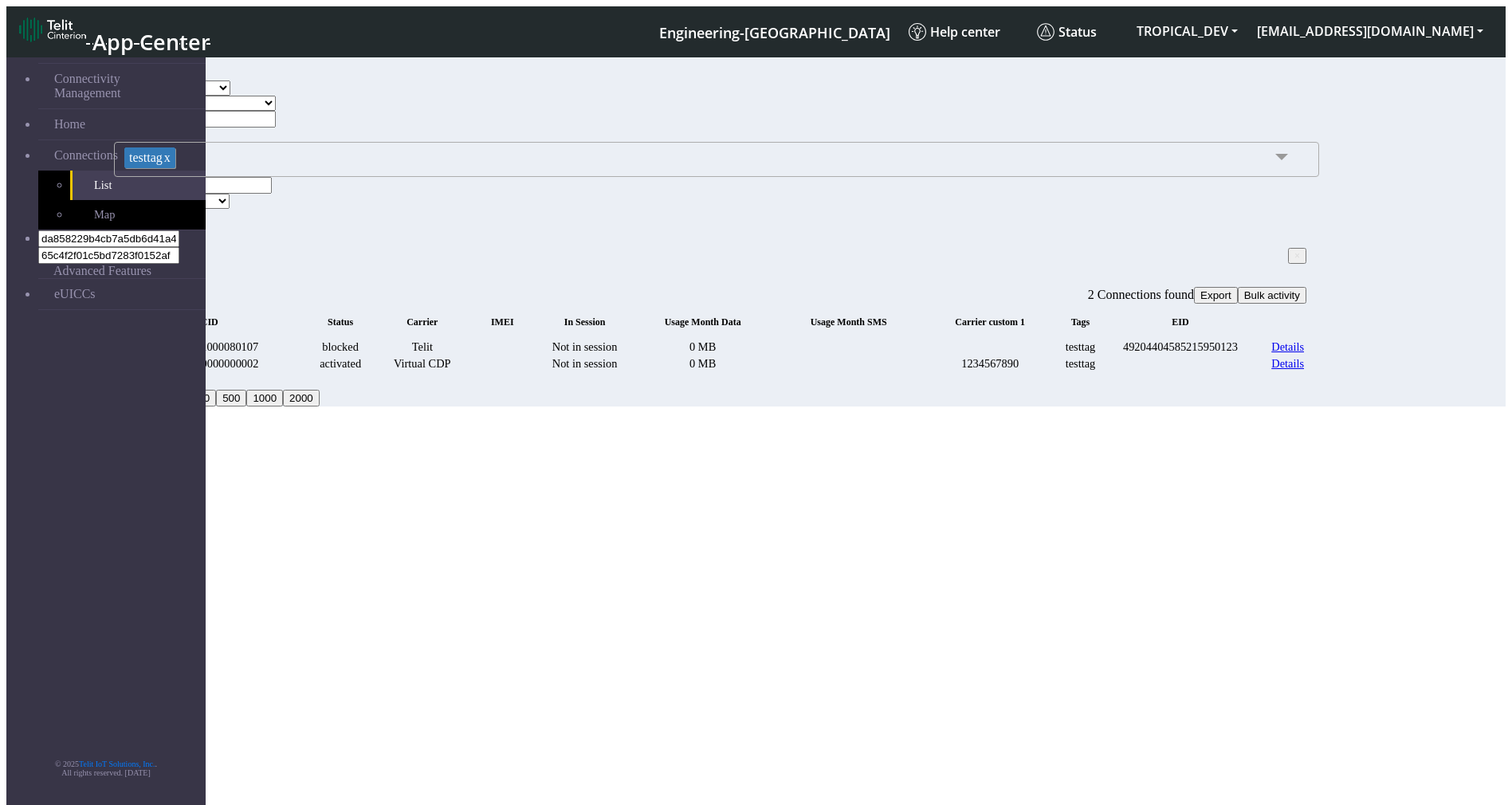
click at [171, 164] on link "x" at bounding box center [167, 158] width 8 height 14
click at [160, 210] on button "Search" at bounding box center [137, 213] width 46 height 16
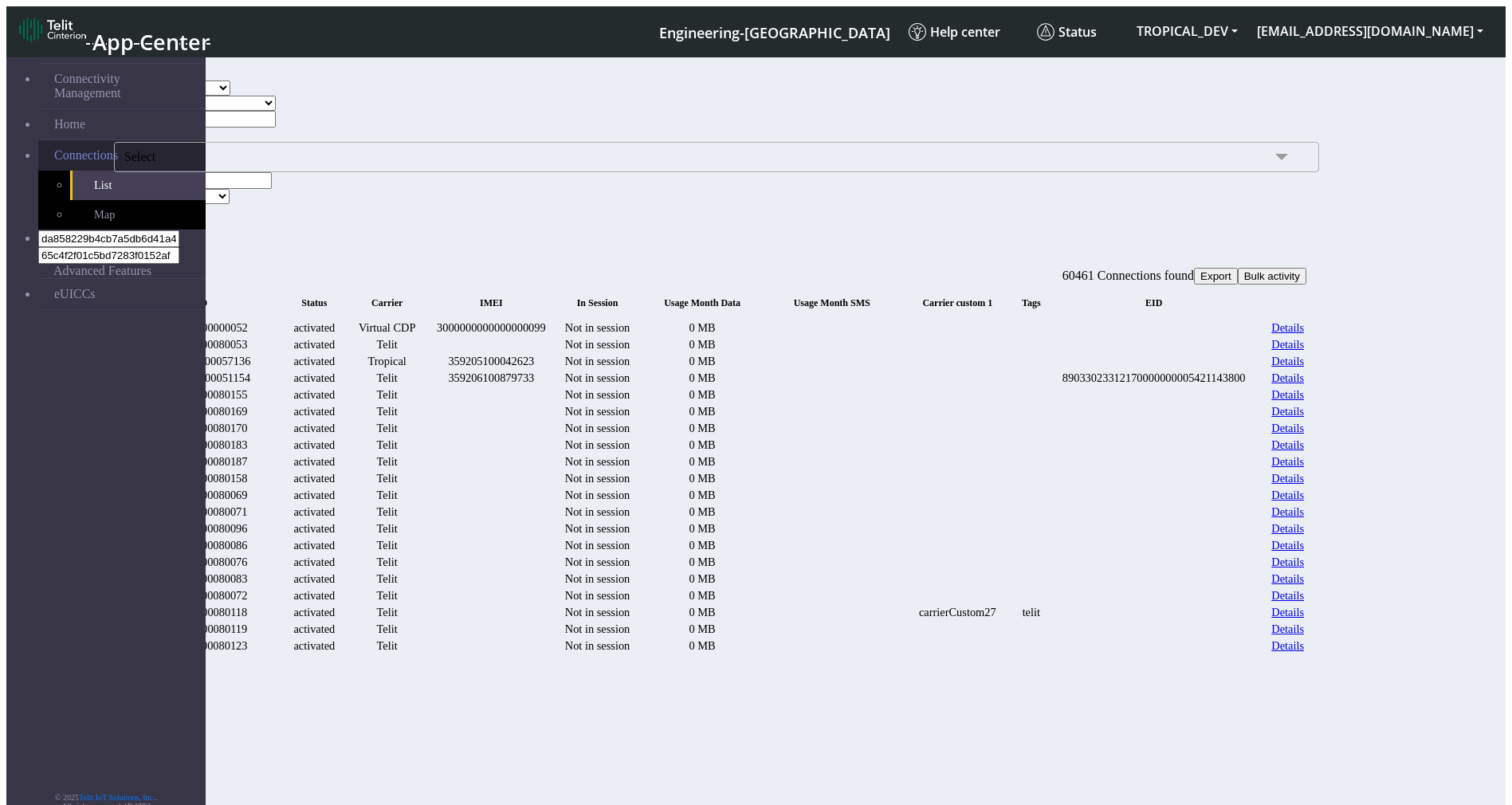
click at [69, 149] on span "Connections" at bounding box center [86, 155] width 64 height 14
click at [137, 140] on link "Connections" at bounding box center [122, 155] width 167 height 30
click at [74, 171] on link "List" at bounding box center [137, 185] width 135 height 30
click at [144, 237] on button "fitlers menu" at bounding box center [138, 240] width 13 height 5
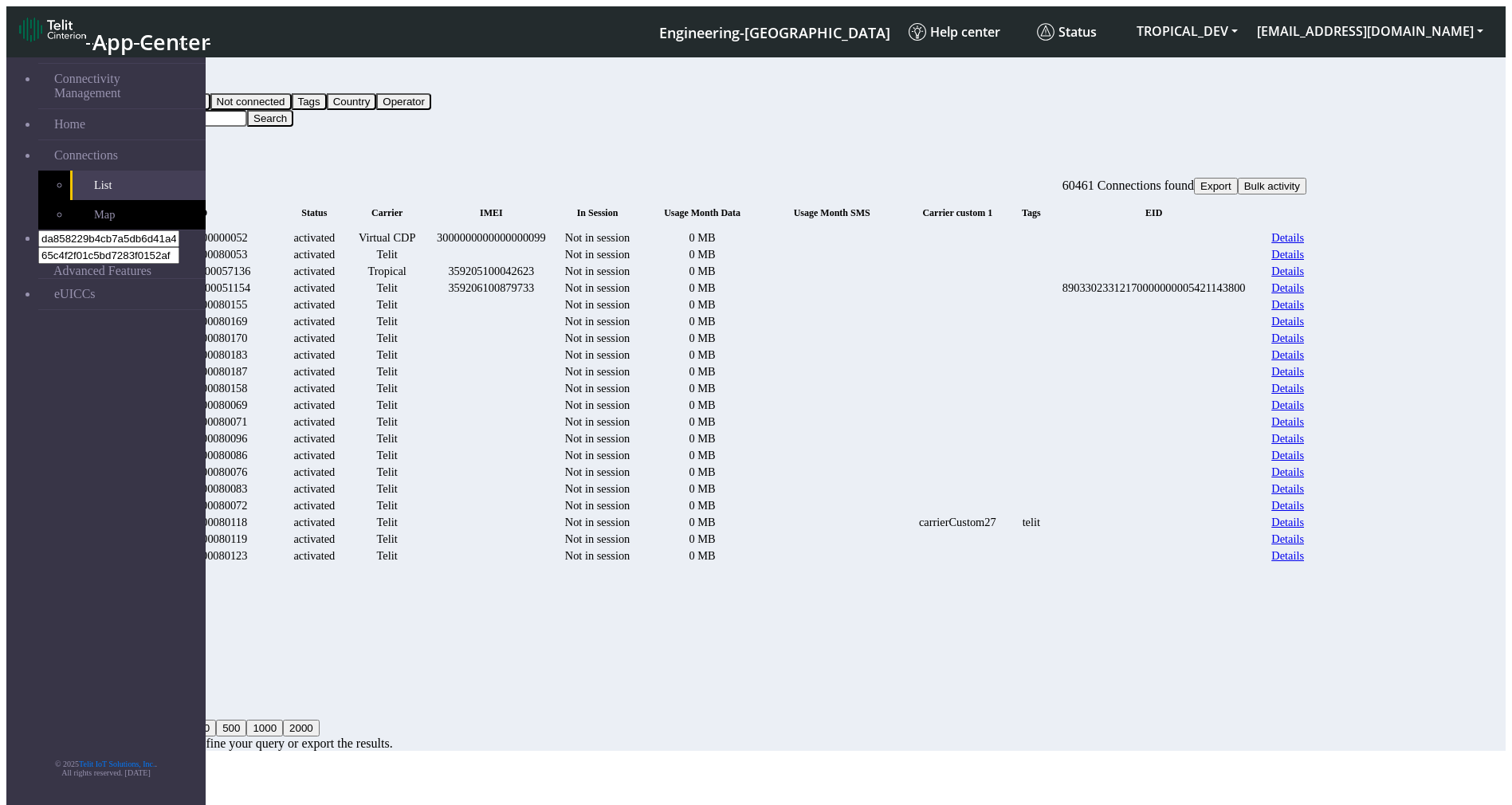
click at [148, 79] on button "Query" at bounding box center [126, 85] width 42 height 16
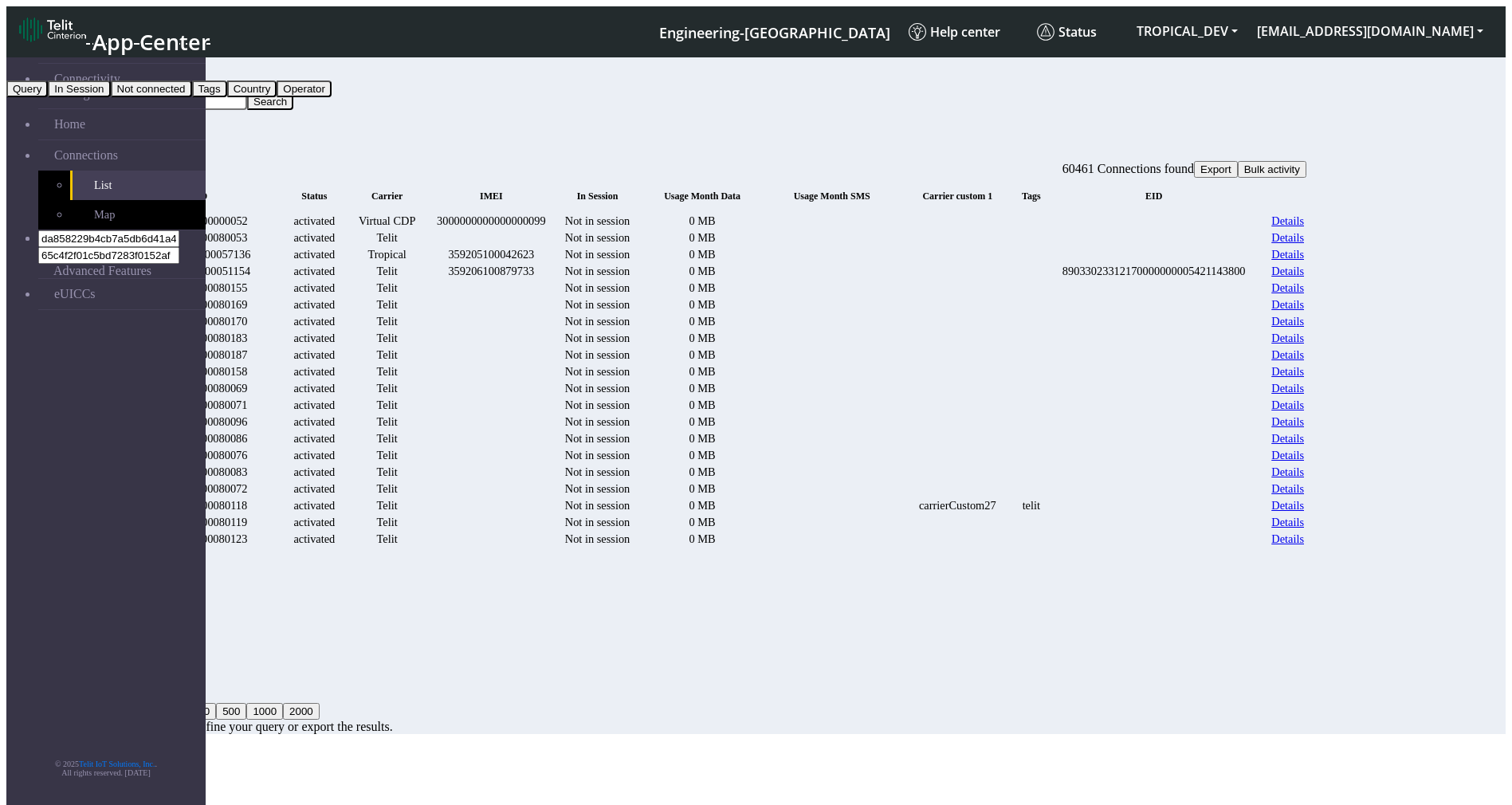
click at [227, 97] on button "Tags" at bounding box center [209, 89] width 35 height 16
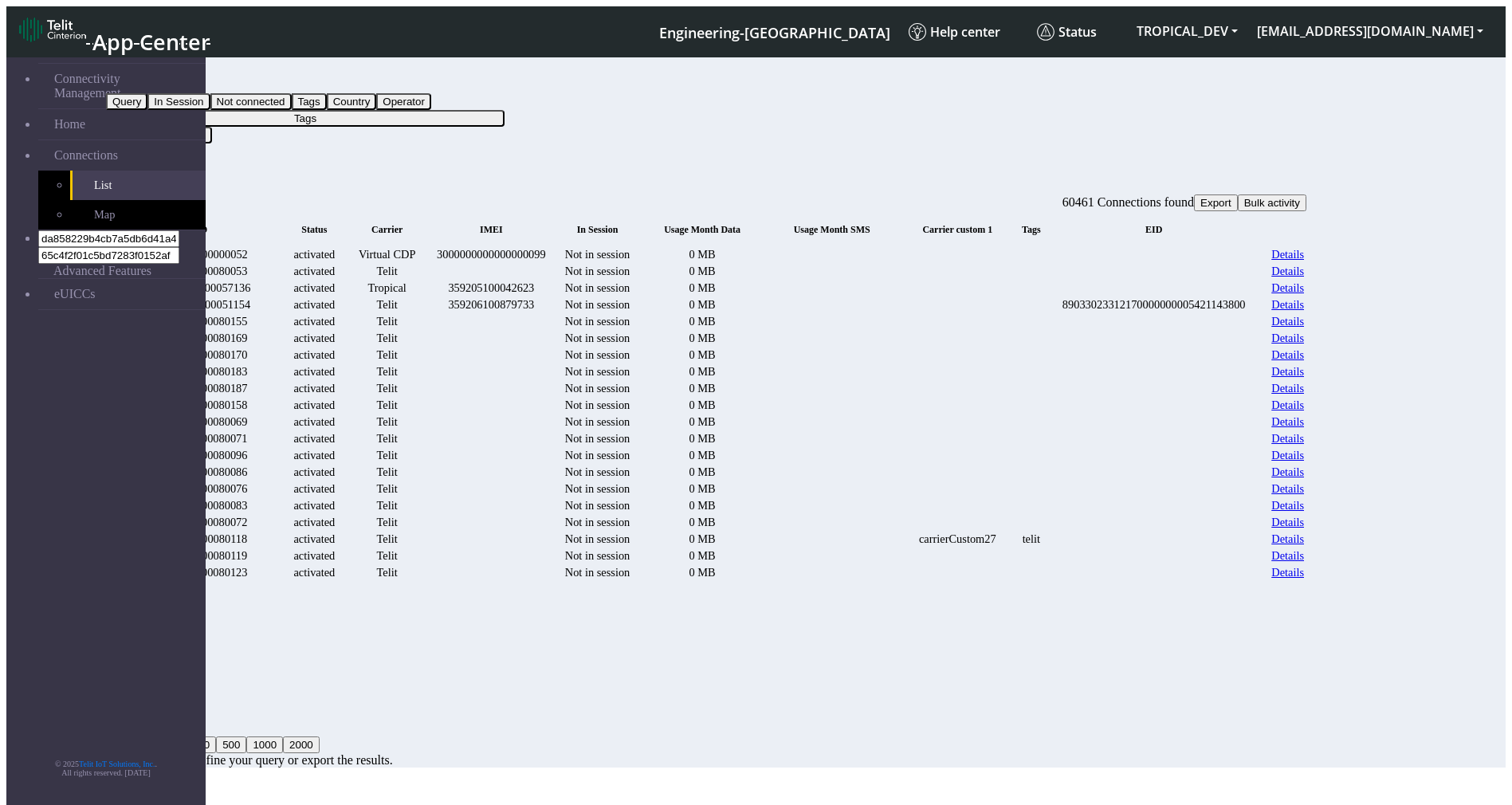
click at [505, 110] on button "Tags" at bounding box center [305, 118] width 399 height 16
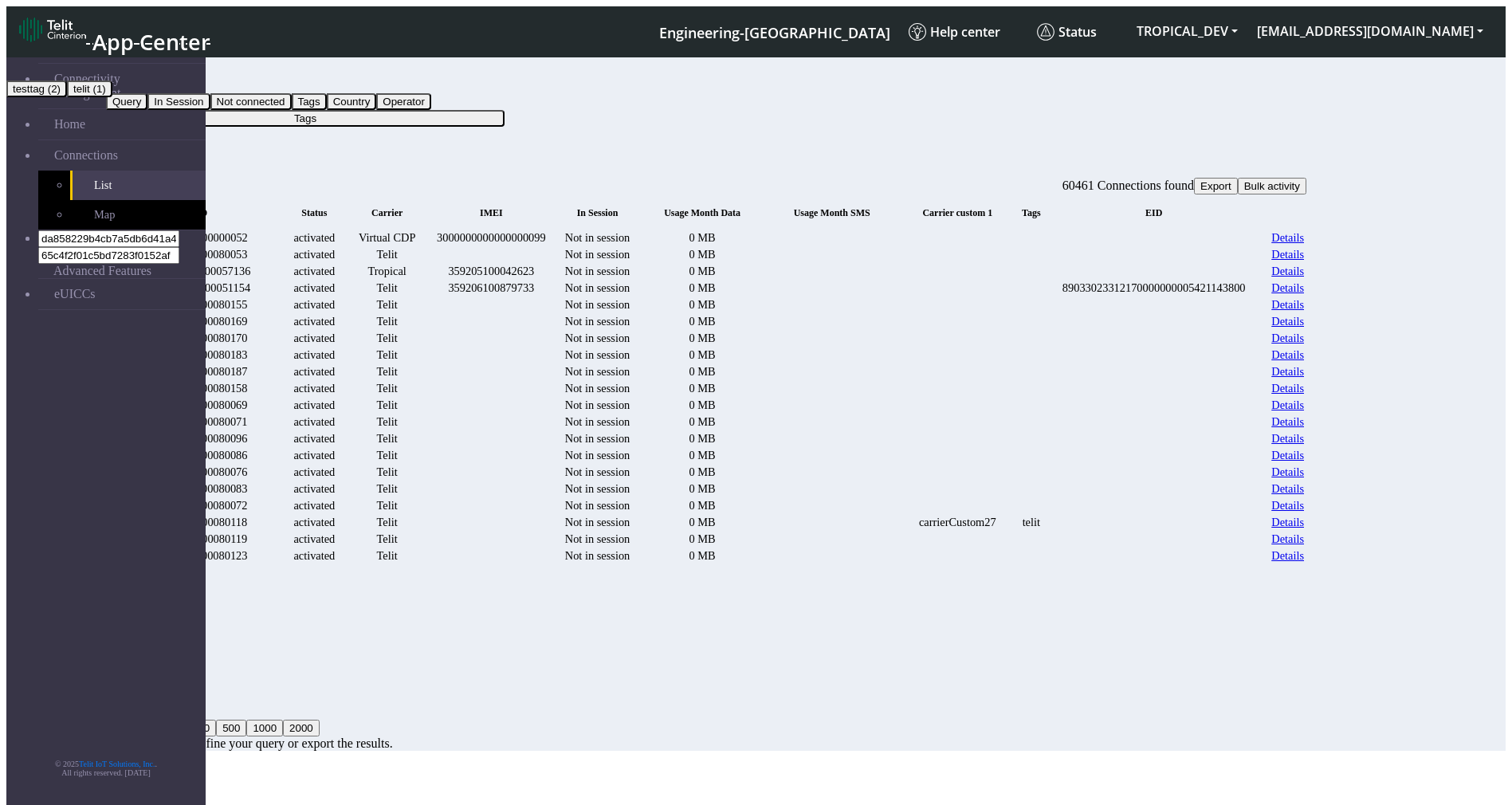
click at [67, 97] on button "testtag (2)" at bounding box center [37, 89] width 61 height 16
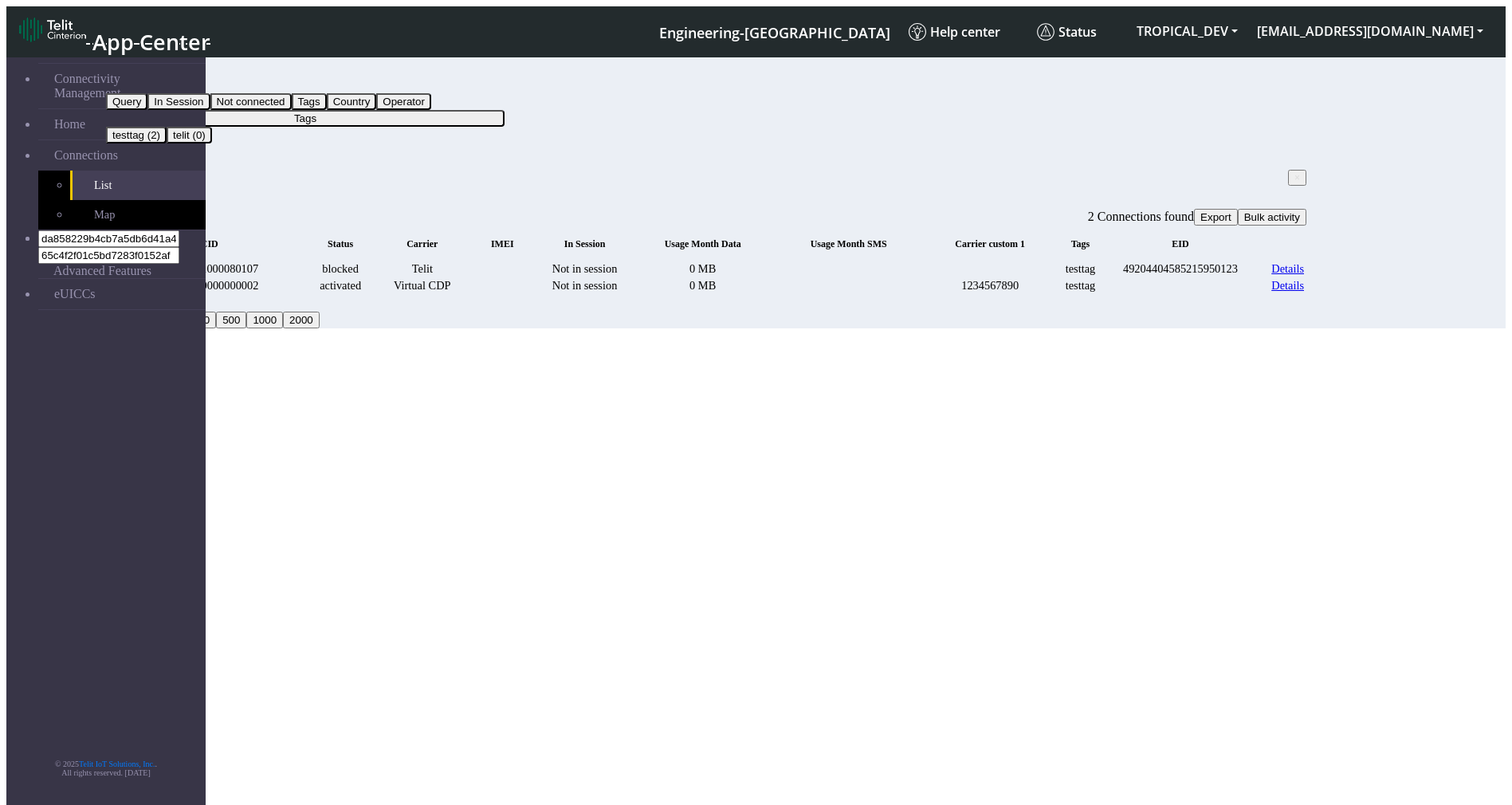
click at [505, 110] on button "Tags" at bounding box center [305, 118] width 399 height 16
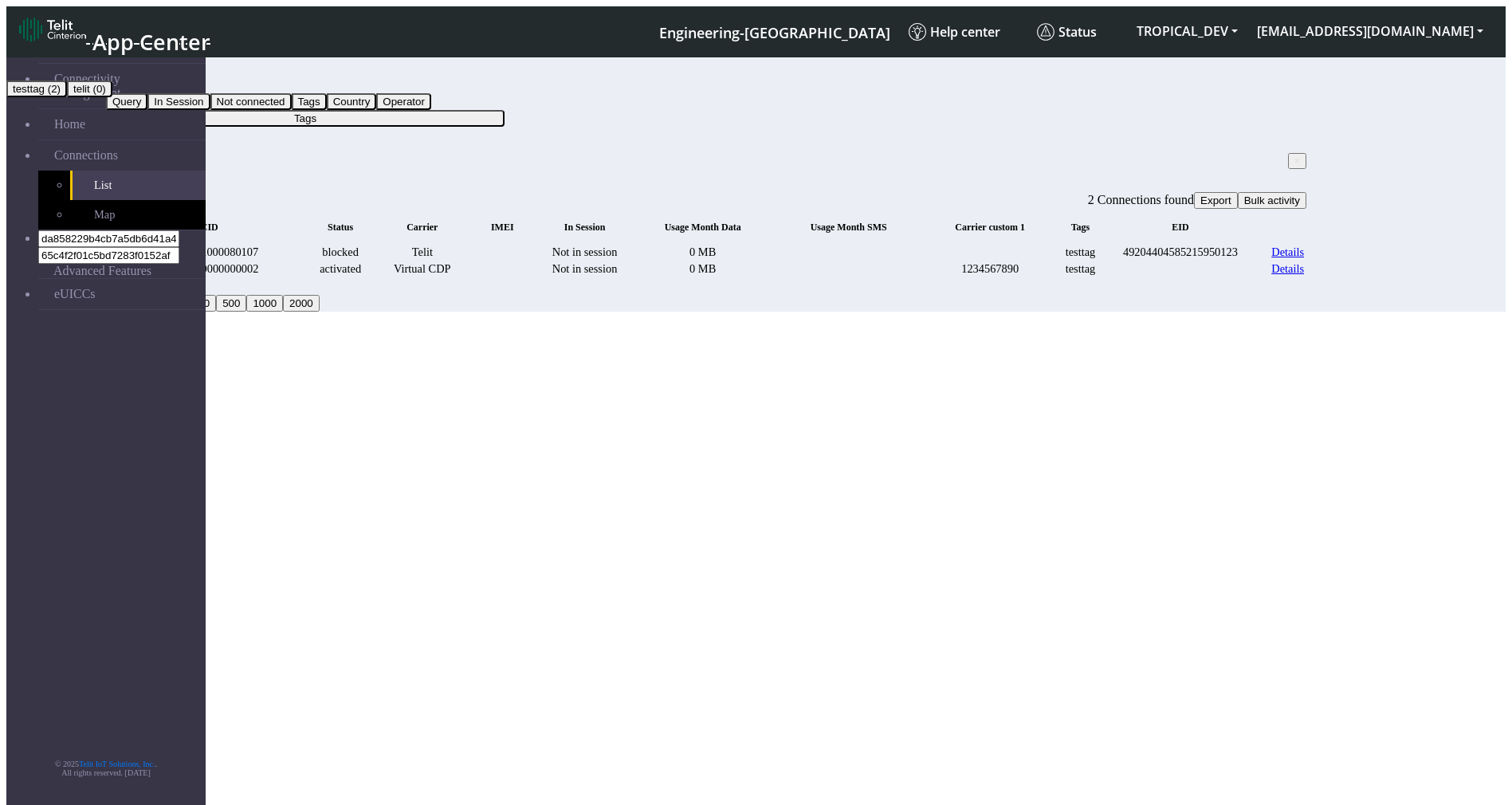
click at [67, 97] on button "testtag (2)" at bounding box center [37, 89] width 61 height 16
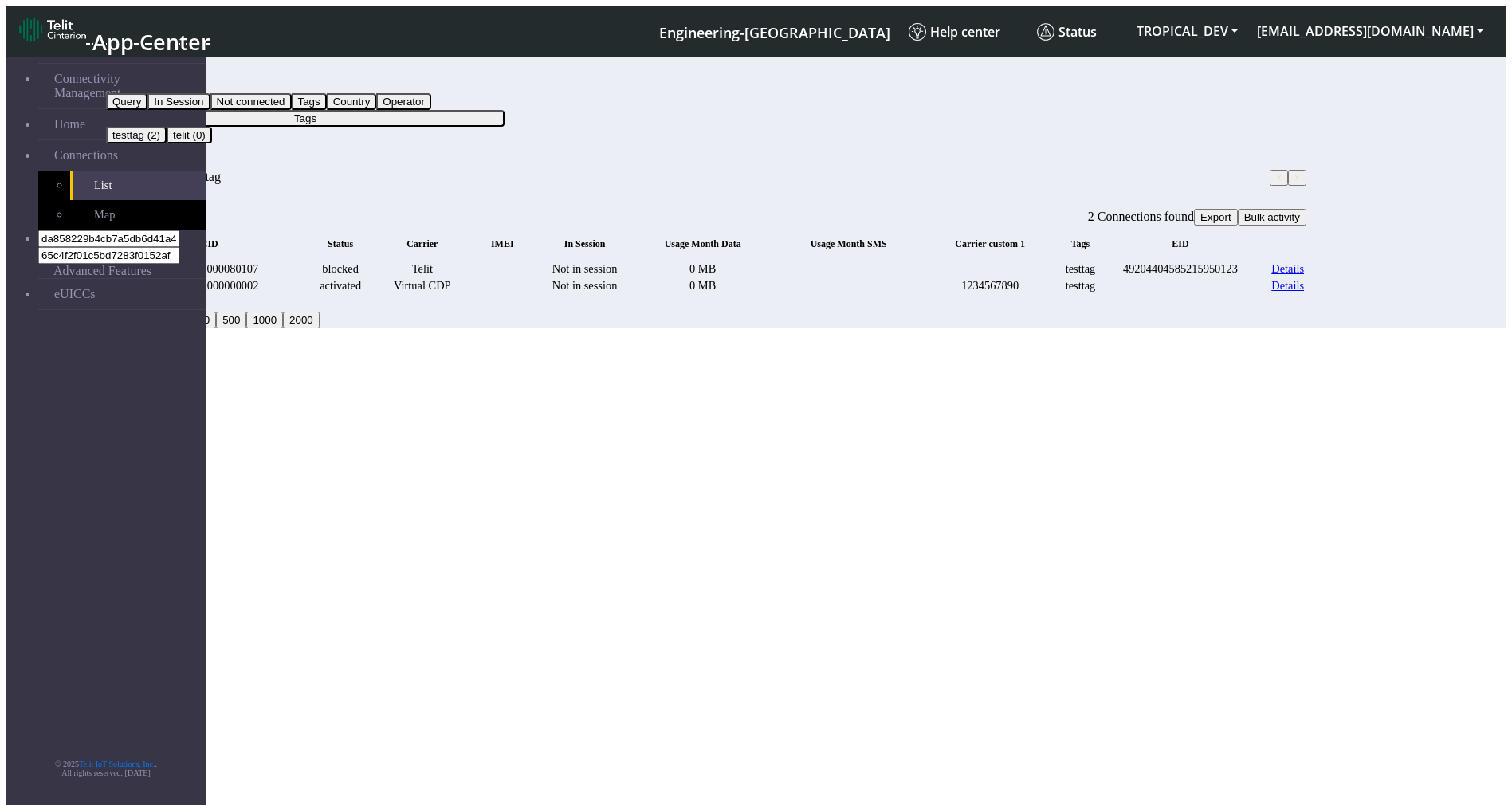
click at [505, 110] on button "Tags" at bounding box center [305, 118] width 399 height 16
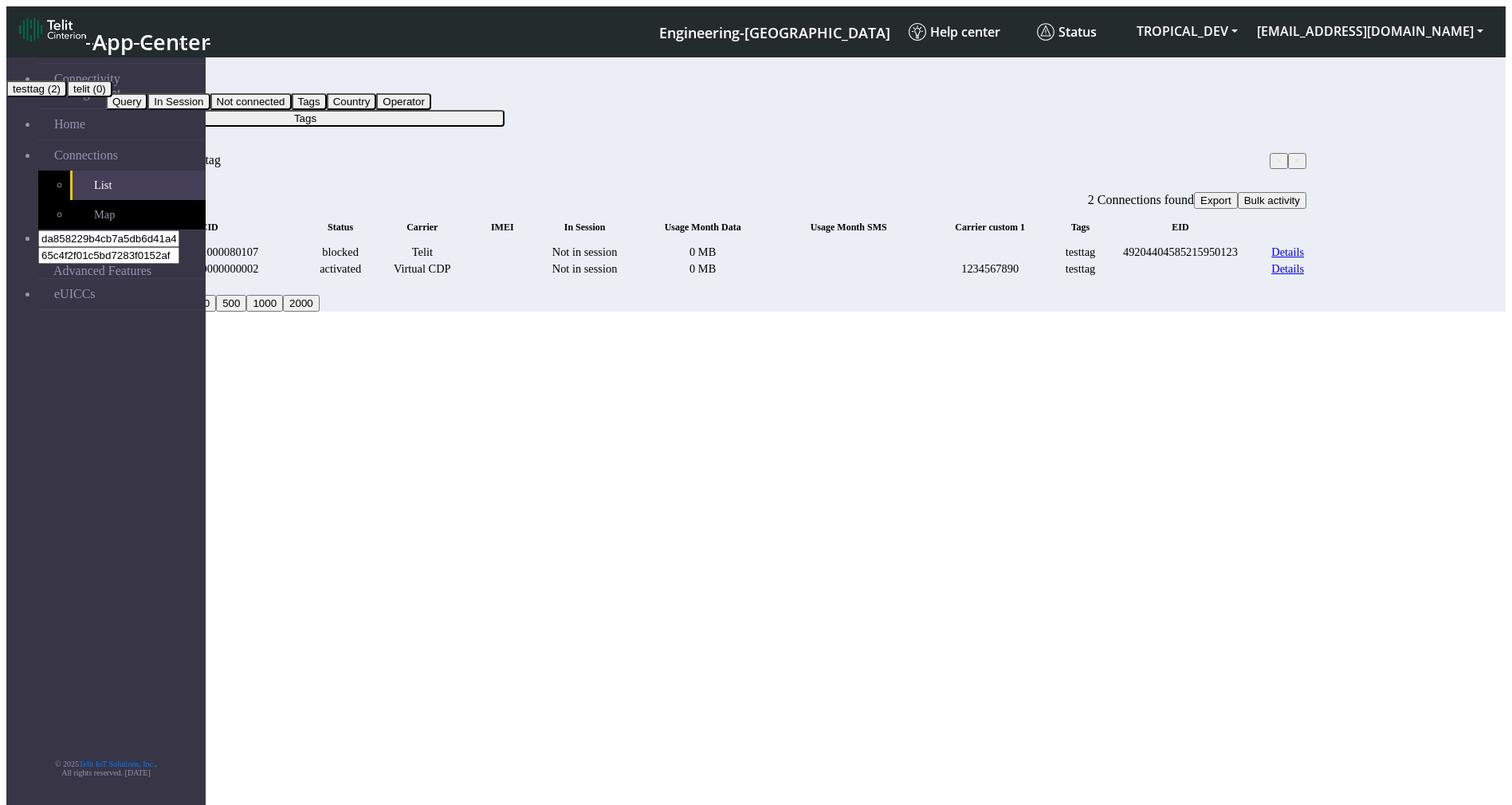
click at [67, 97] on button "testtag (2)" at bounding box center [37, 89] width 61 height 16
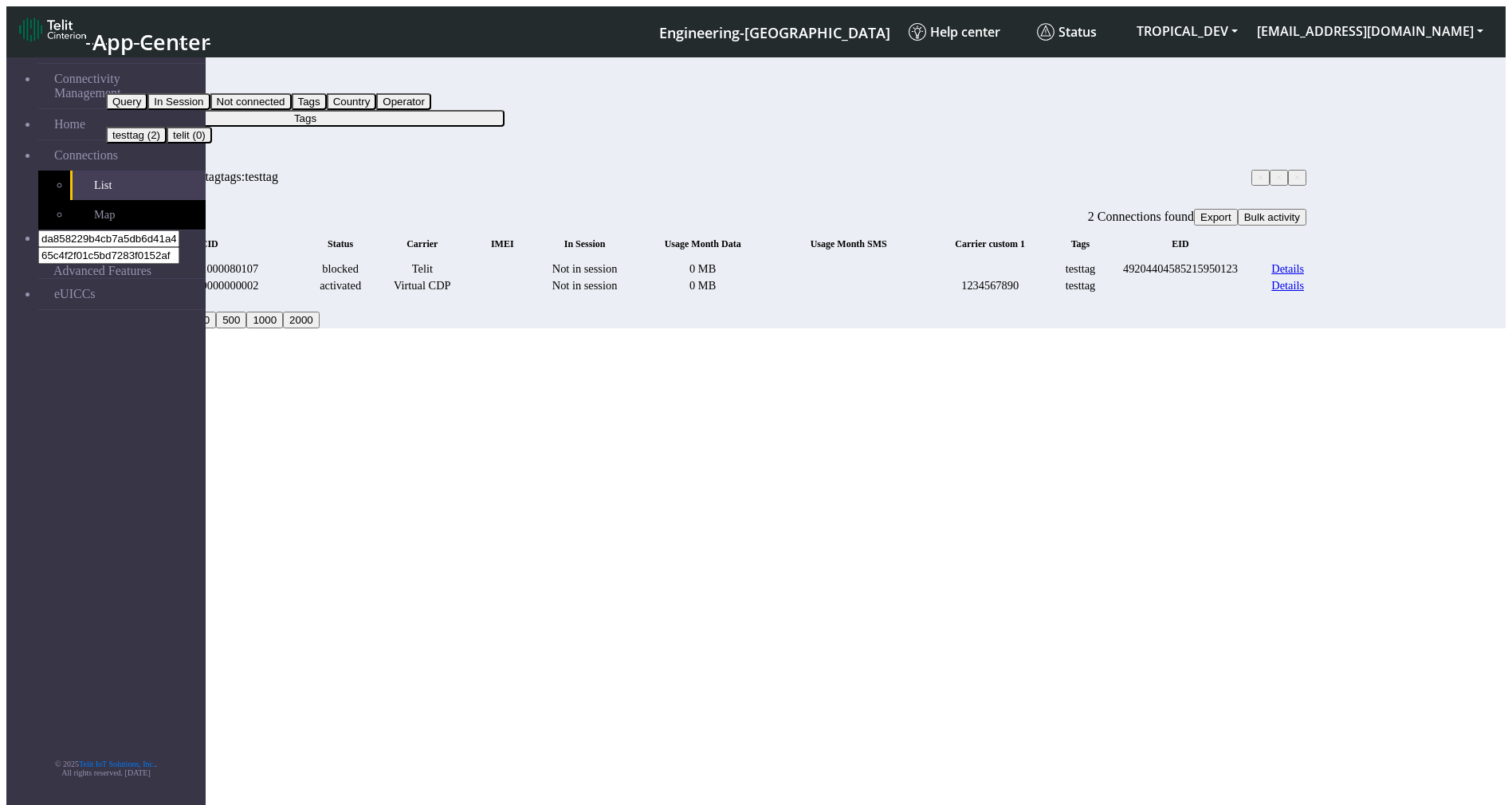
click at [505, 110] on button "Tags" at bounding box center [305, 118] width 399 height 16
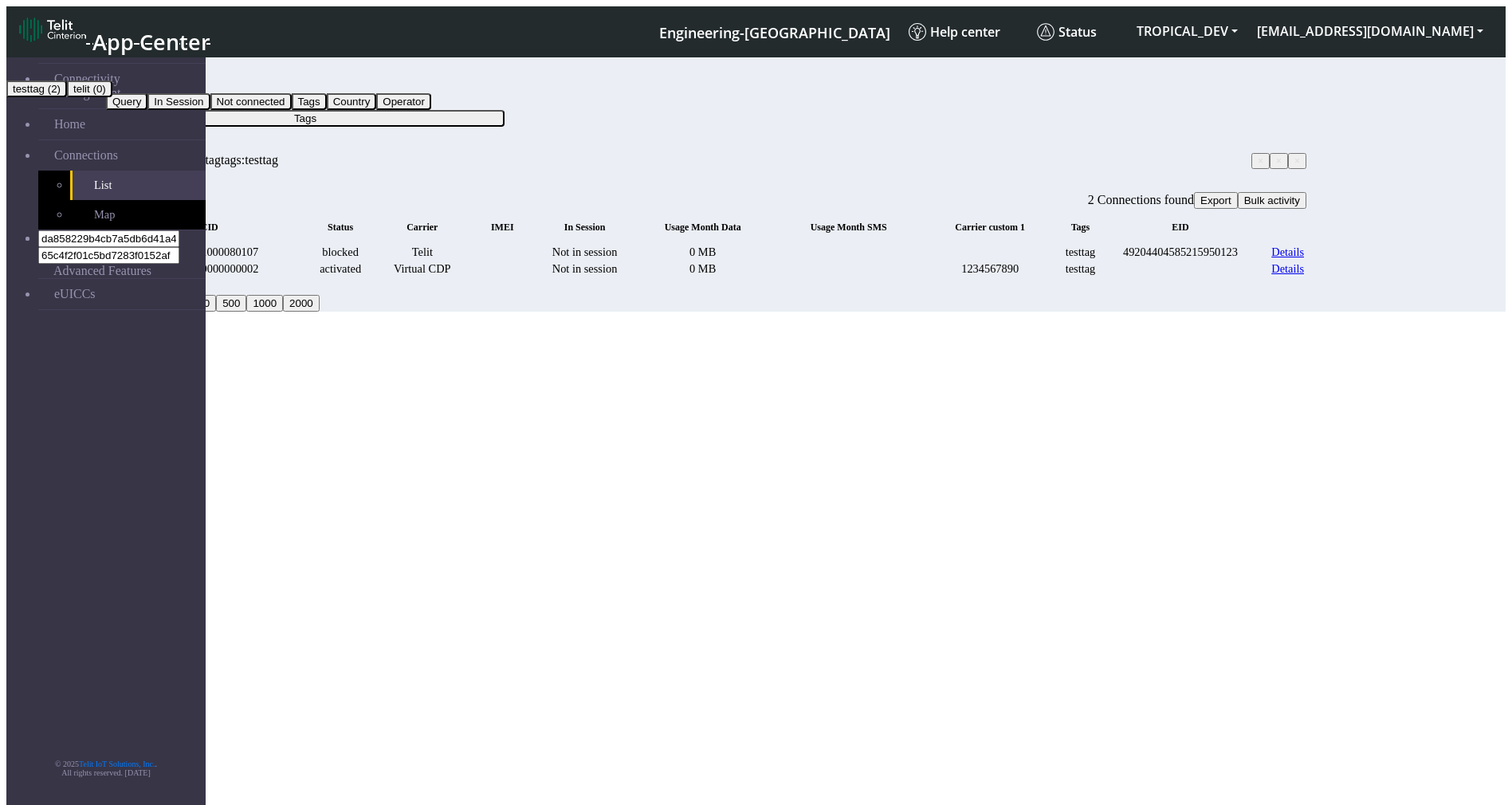
click at [67, 97] on button "testtag (2)" at bounding box center [37, 89] width 61 height 16
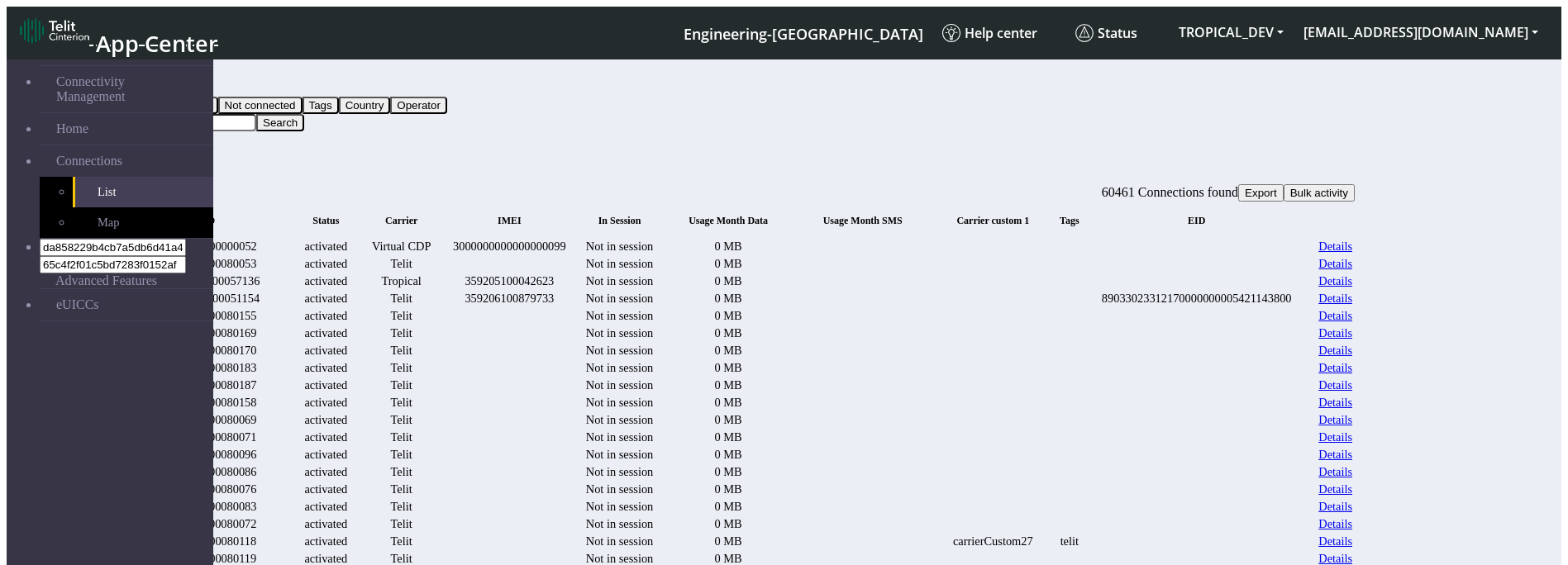
click at [153, 82] on button "Query" at bounding box center [131, 88] width 43 height 17
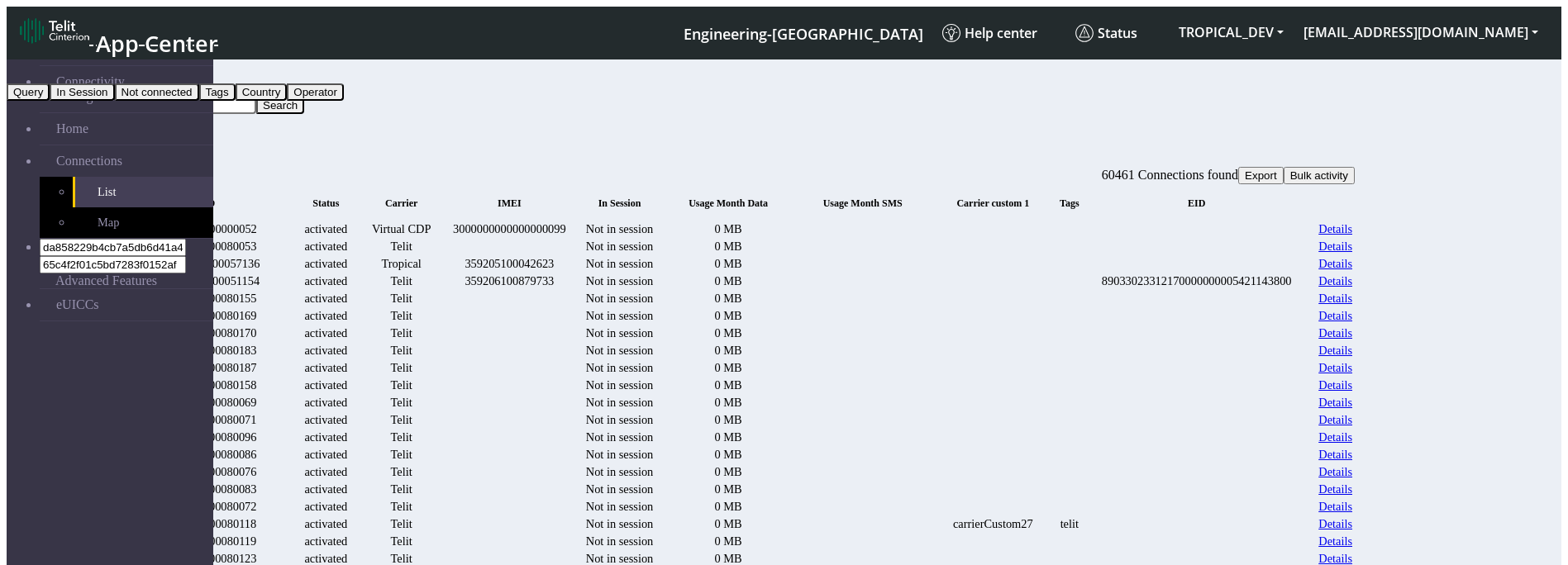
click at [236, 100] on button "Tags" at bounding box center [217, 92] width 37 height 17
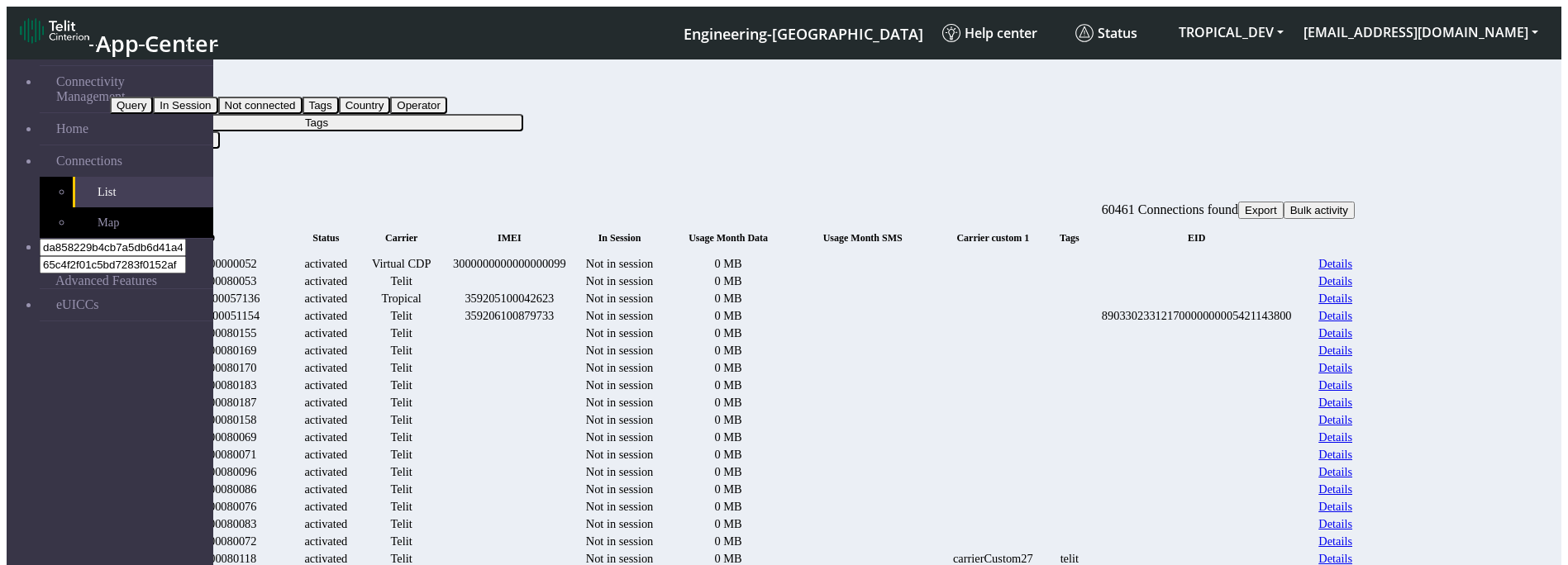
click at [523, 114] on button "Tags" at bounding box center [316, 123] width 413 height 17
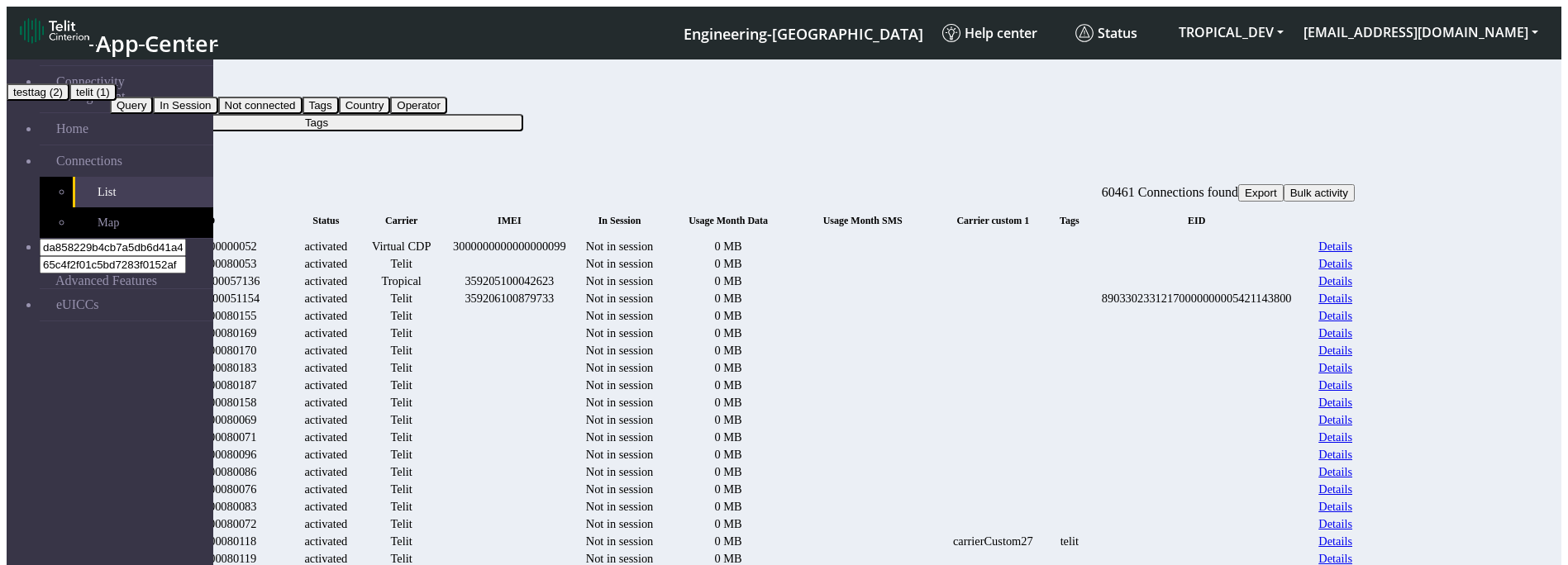
click at [70, 100] on button "testtag (2)" at bounding box center [38, 92] width 63 height 17
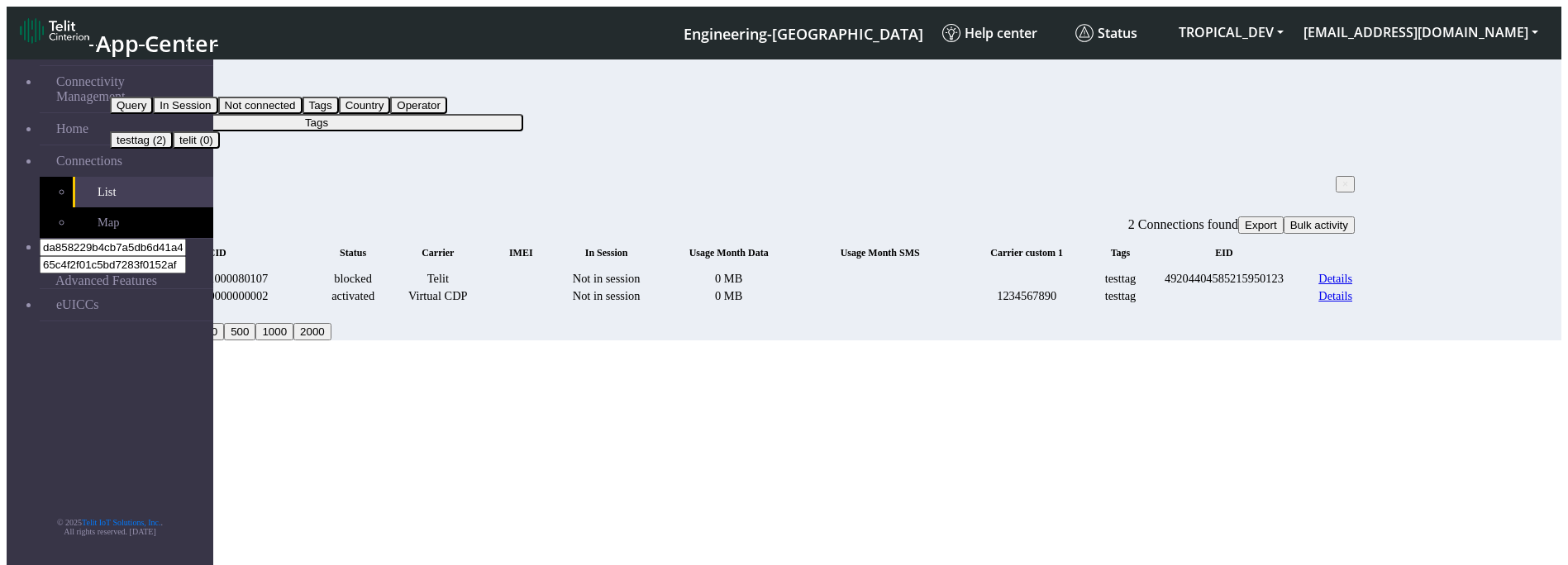
click at [523, 114] on button "Tags" at bounding box center [316, 123] width 413 height 17
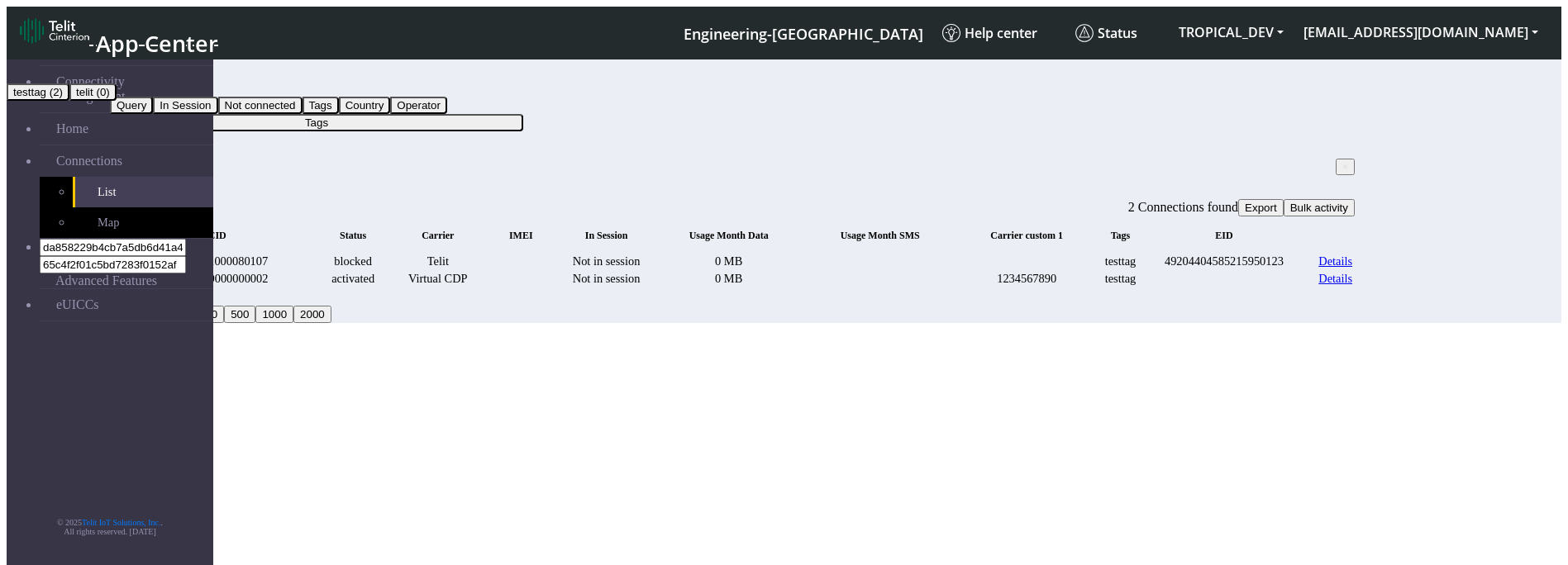
click at [70, 100] on button "testtag (2)" at bounding box center [38, 92] width 63 height 17
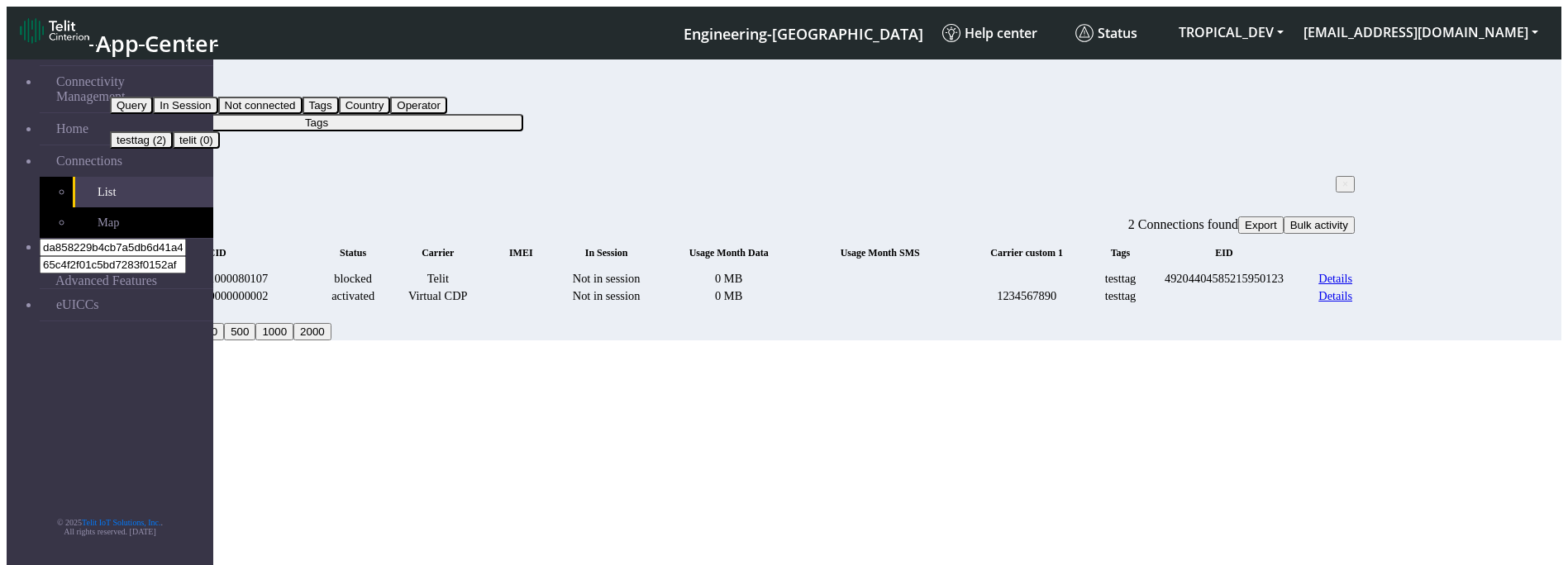
click at [523, 114] on button "Tags" at bounding box center [316, 123] width 413 height 17
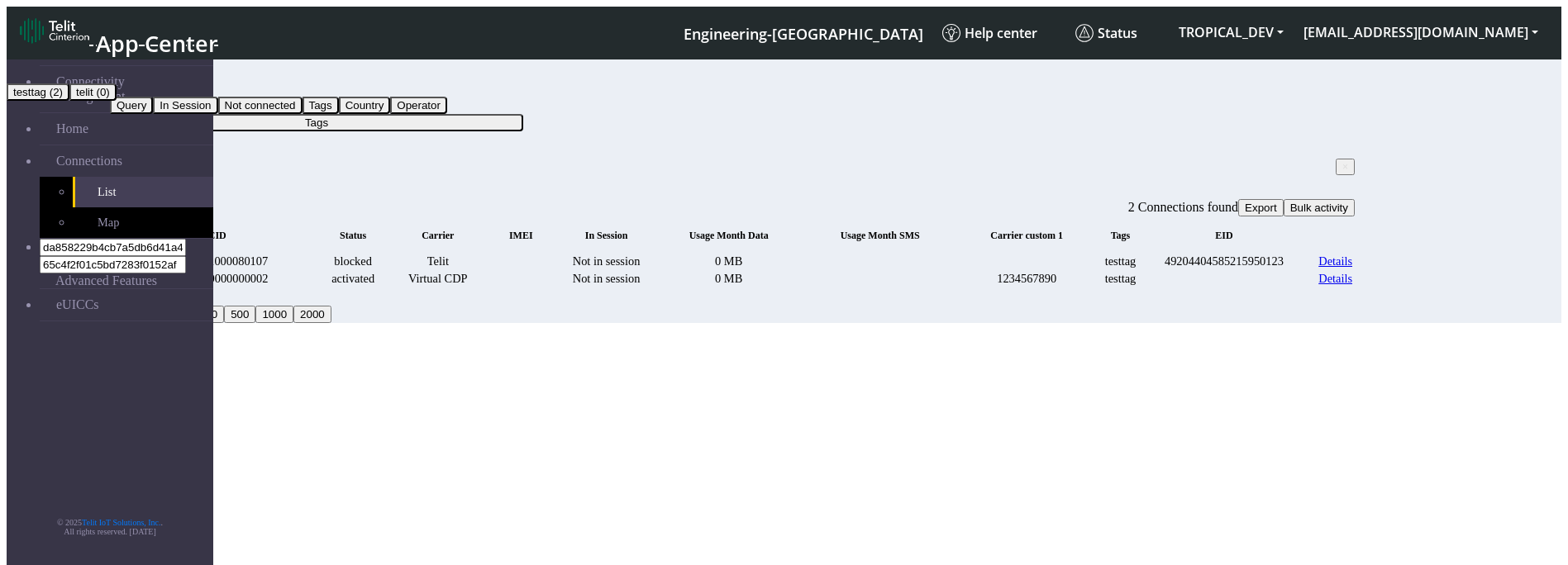
click at [70, 100] on button "testtag (2)" at bounding box center [38, 92] width 63 height 17
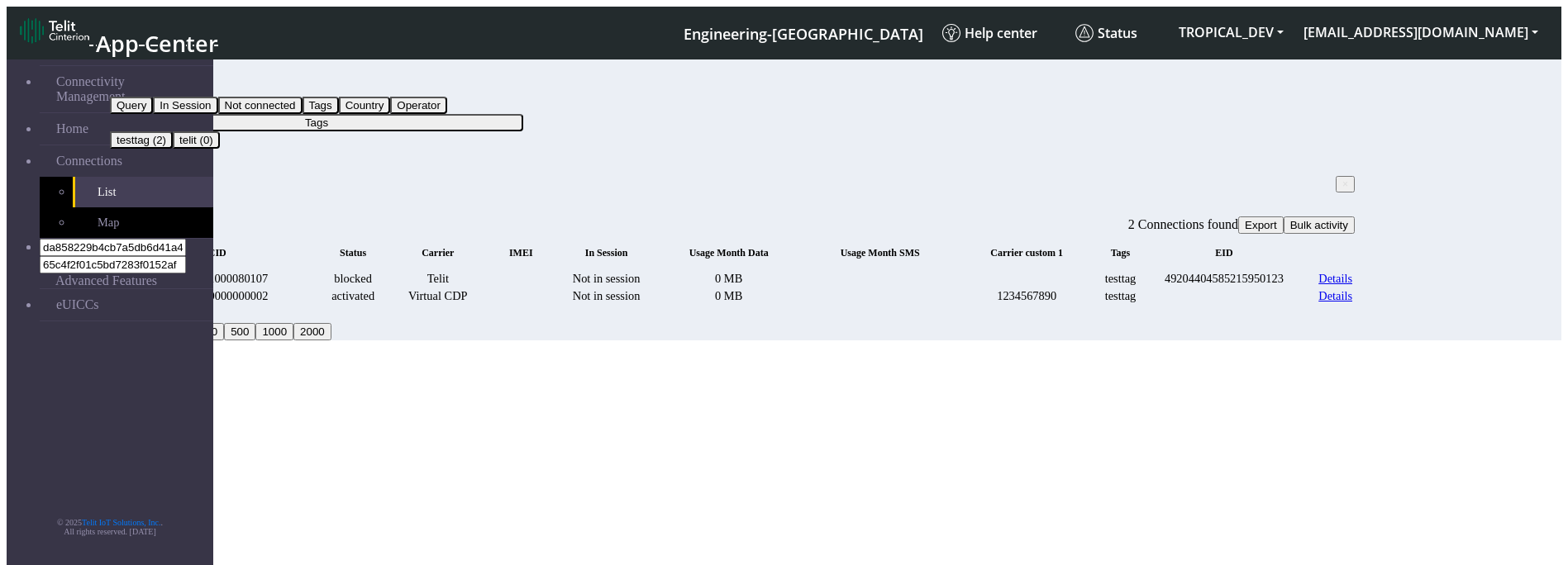
click at [523, 114] on button "Tags" at bounding box center [316, 123] width 413 height 17
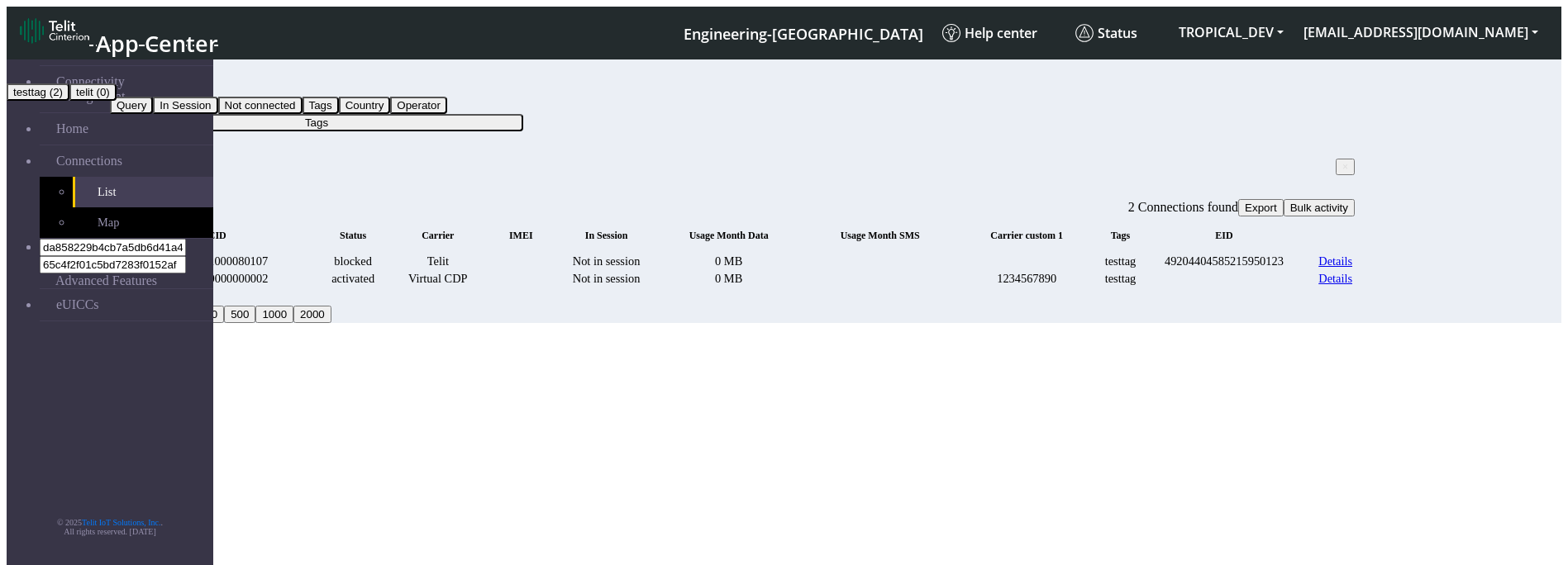
click at [70, 100] on button "testtag (2)" at bounding box center [38, 92] width 63 height 17
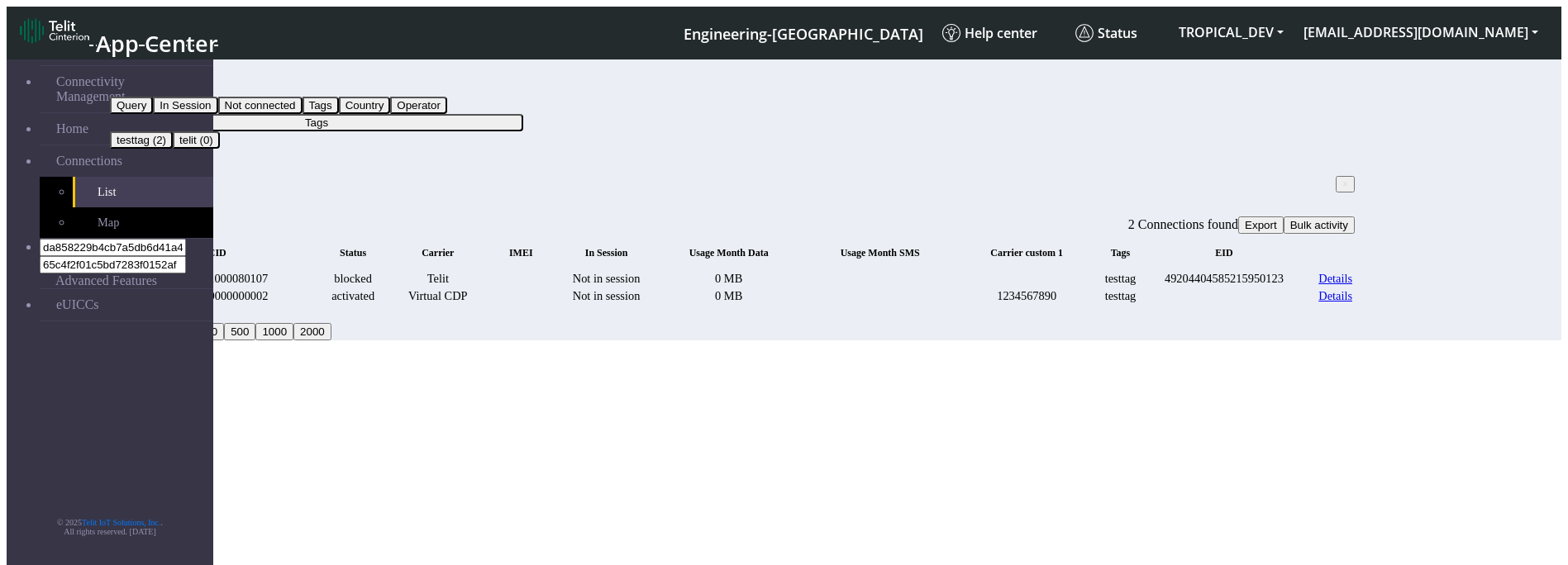
click at [1342, 179] on span "×" at bounding box center [1344, 185] width 6 height 12
